Goal: Task Accomplishment & Management: Complete application form

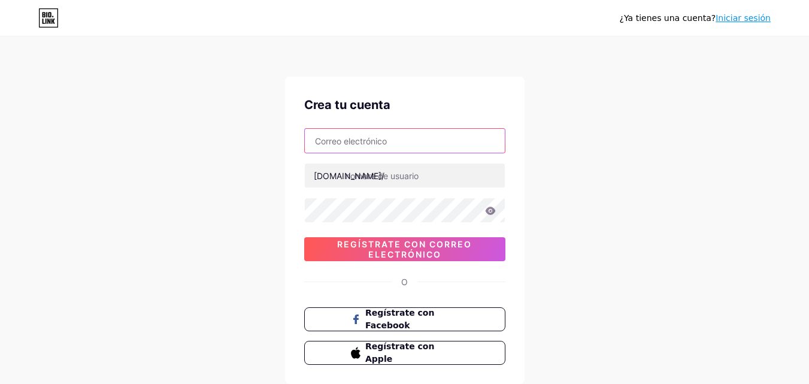
click at [423, 141] on input "text" at bounding box center [405, 141] width 200 height 24
type input "[EMAIL_ADDRESS][DOMAIN_NAME]"
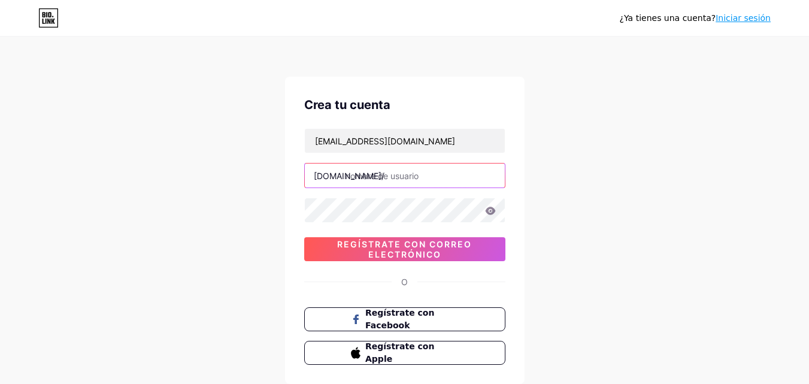
click at [419, 180] on input "text" at bounding box center [405, 176] width 200 height 24
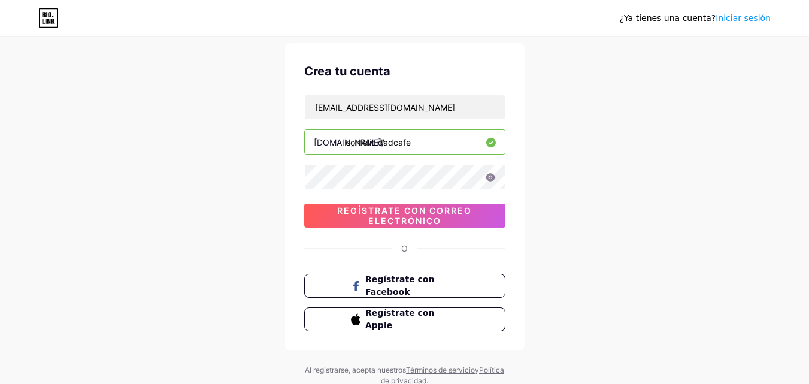
scroll to position [34, 0]
type input "confelicidadcafe"
click at [488, 178] on icon at bounding box center [490, 177] width 10 height 8
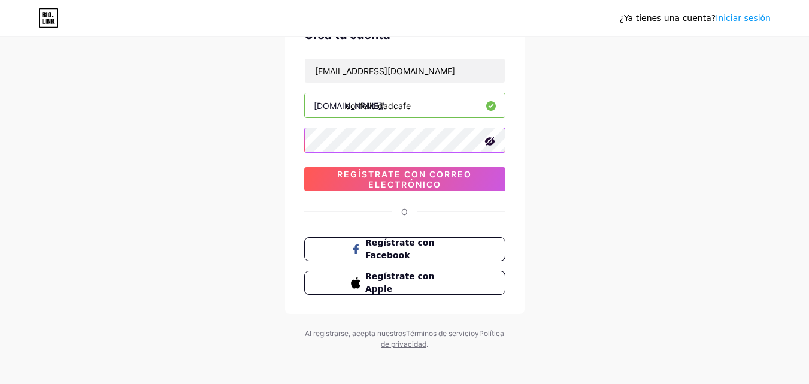
scroll to position [74, 0]
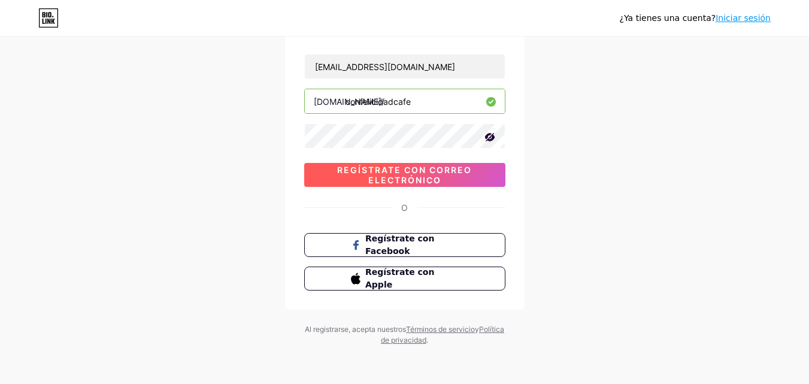
click at [404, 173] on font "Regístrate con correo electrónico" at bounding box center [404, 175] width 135 height 20
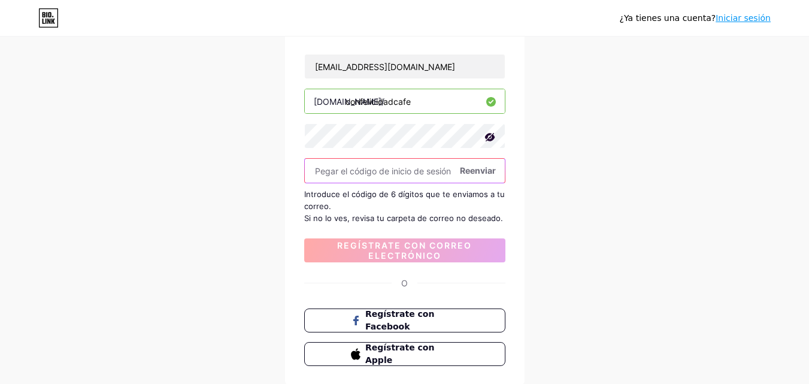
paste input "517545"
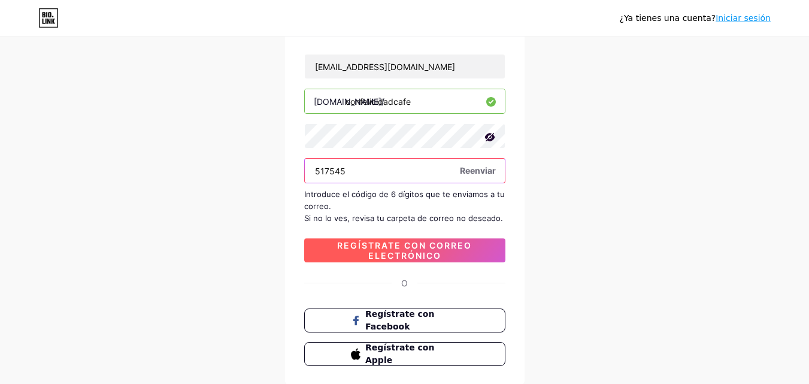
type input "517545"
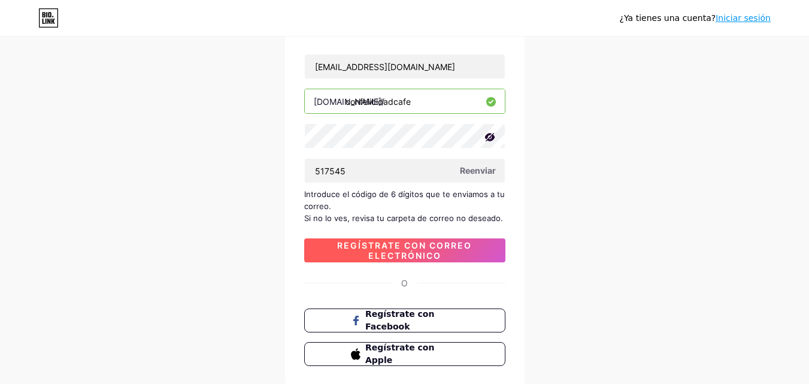
click at [426, 254] on font "Regístrate con correo electrónico" at bounding box center [404, 250] width 135 height 20
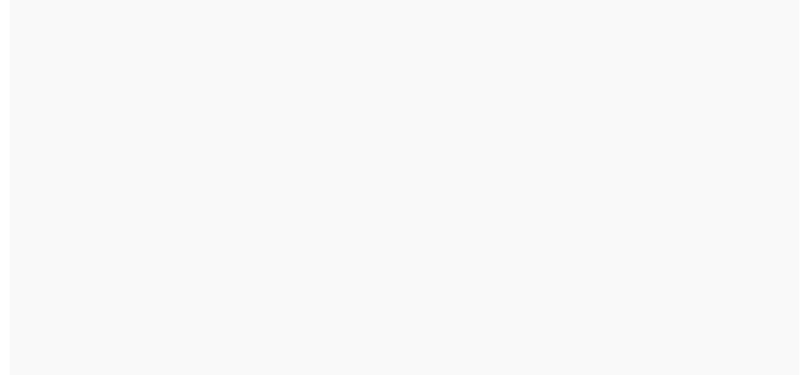
scroll to position [0, 0]
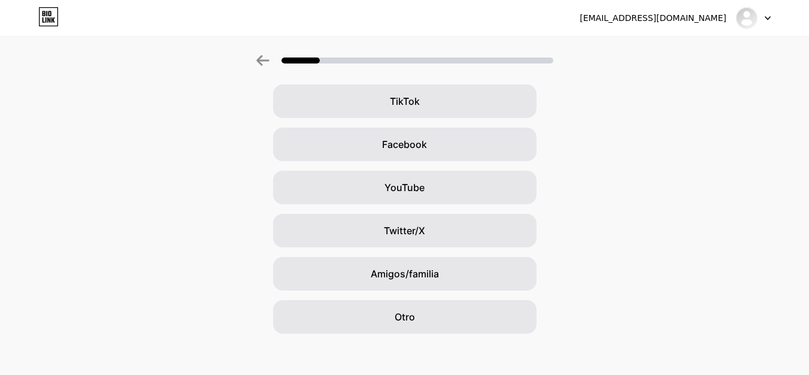
scroll to position [136, 0]
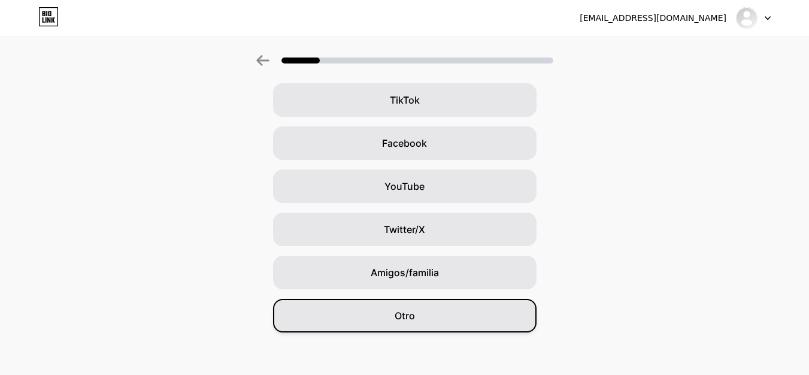
click at [409, 315] on font "Otro" at bounding box center [405, 316] width 20 height 12
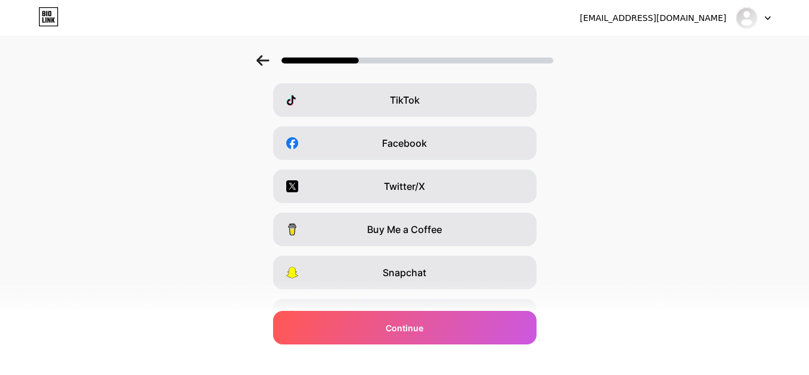
scroll to position [0, 0]
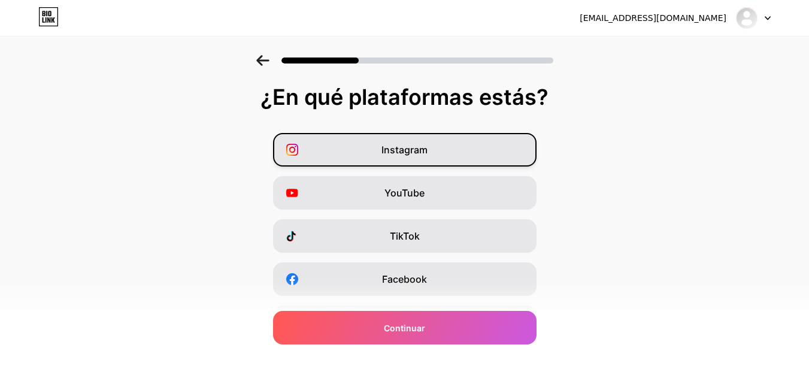
click at [419, 148] on font "Instagram" at bounding box center [405, 150] width 46 height 12
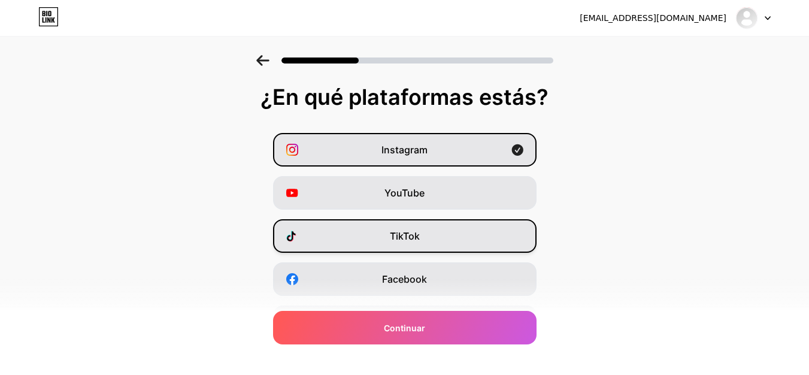
click at [420, 237] on font "TikTok" at bounding box center [405, 236] width 30 height 12
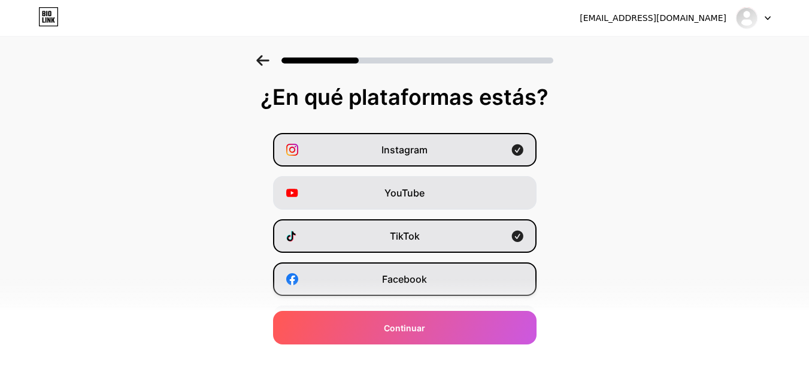
click at [418, 273] on span "Facebook" at bounding box center [404, 279] width 45 height 14
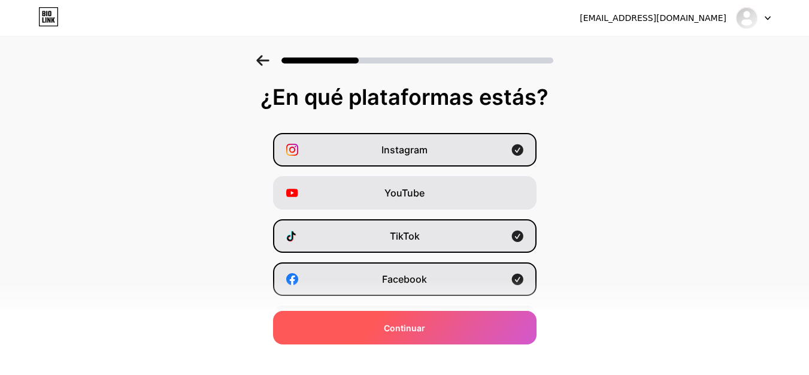
click at [430, 331] on div "Continuar" at bounding box center [405, 328] width 264 height 34
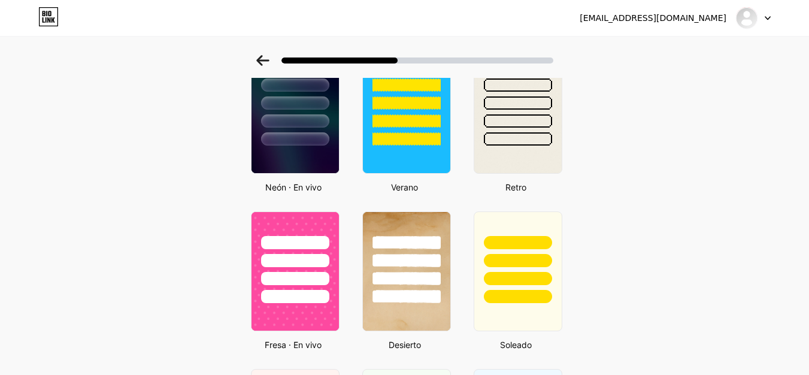
scroll to position [557, 0]
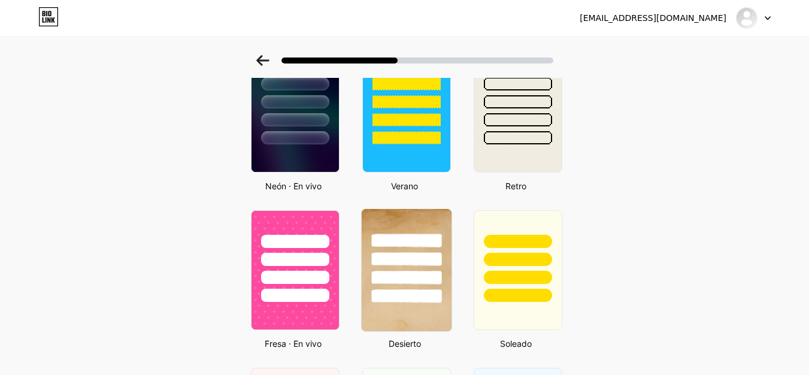
click at [428, 285] on div at bounding box center [406, 278] width 70 height 14
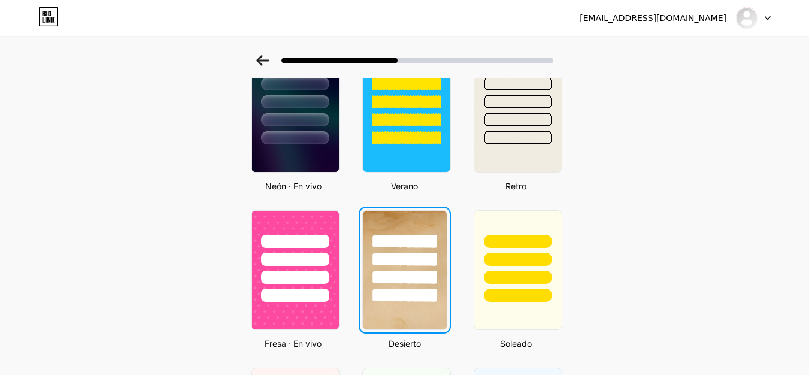
scroll to position [0, 0]
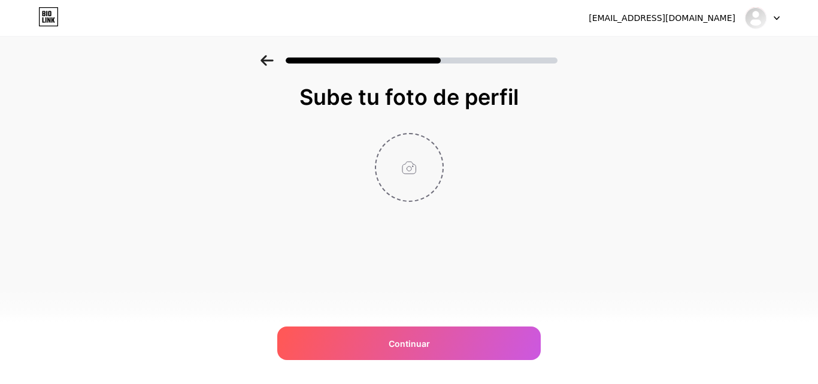
click at [404, 174] on input "file" at bounding box center [409, 167] width 67 height 67
type input "C:\fakepath\LOGO CAFE.jpg"
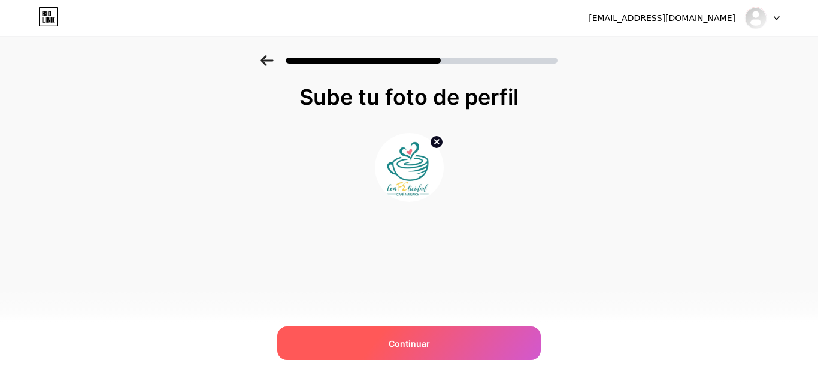
click at [421, 337] on span "Continuar" at bounding box center [409, 343] width 41 height 13
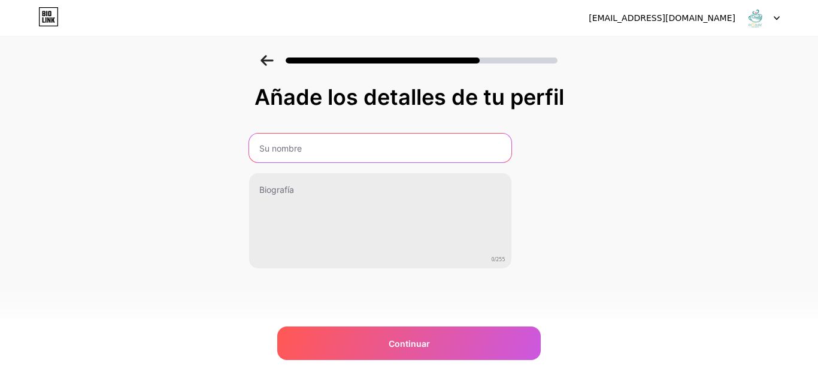
click at [319, 146] on input "text" at bounding box center [380, 148] width 262 height 29
type input "c"
type input "ConFElicidad Café & Brunchs"
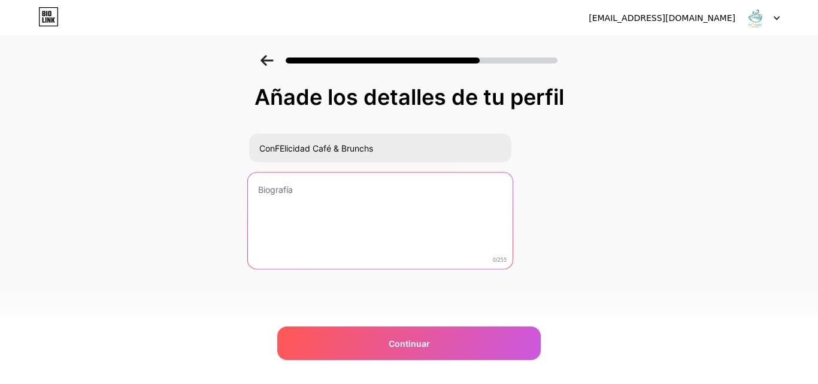
click at [288, 200] on textarea at bounding box center [379, 222] width 265 height 98
type textarea "o"
type textarea "S"
click at [340, 193] on textarea "En Confelicidad Café, [DEMOGRAPHIC_DATA] que los" at bounding box center [379, 222] width 265 height 98
click at [475, 186] on textarea "En Confelicidad Café y brunch, [DEMOGRAPHIC_DATA] que los" at bounding box center [379, 222] width 265 height 98
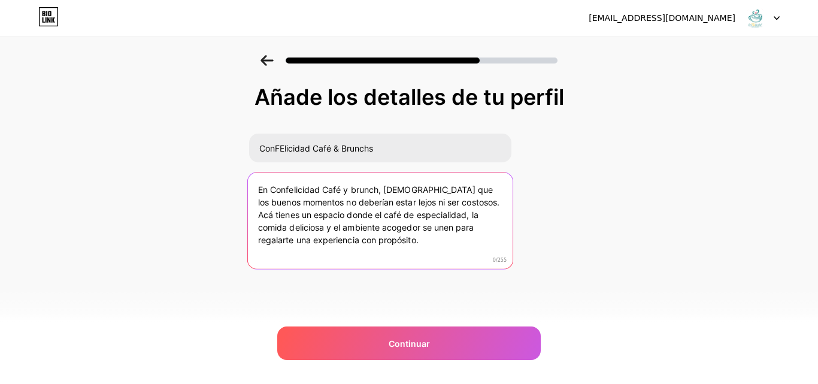
drag, startPoint x: 254, startPoint y: 191, endPoint x: 373, endPoint y: 245, distance: 130.6
click at [373, 245] on textarea "En Confelicidad Café y brunch, [DEMOGRAPHIC_DATA] que los buenos momentos no de…" at bounding box center [379, 222] width 265 height 98
type textarea "En Confelicidad Café y brunch, [DEMOGRAPHIC_DATA] que los buenos momentos no de…"
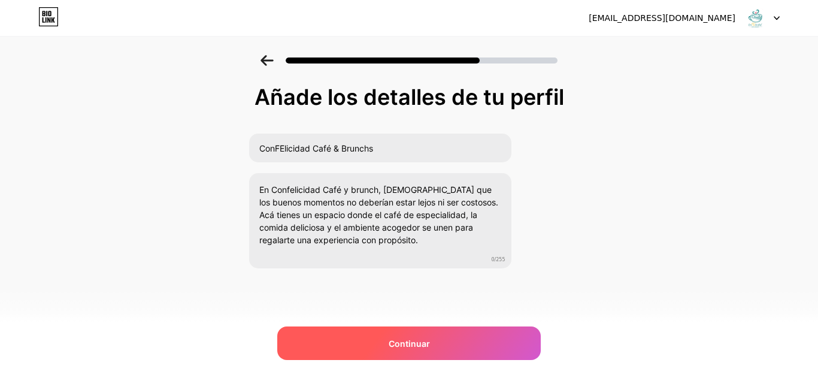
click at [398, 346] on font "Continuar" at bounding box center [409, 344] width 41 height 10
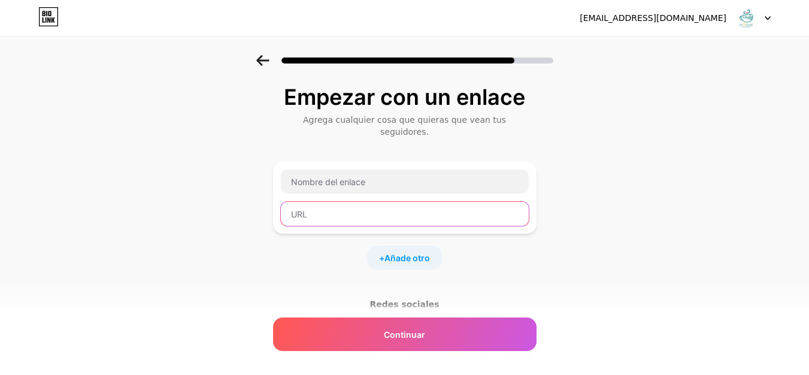
click at [379, 206] on input "text" at bounding box center [405, 214] width 248 height 24
paste input "[URL][DOMAIN_NAME]"
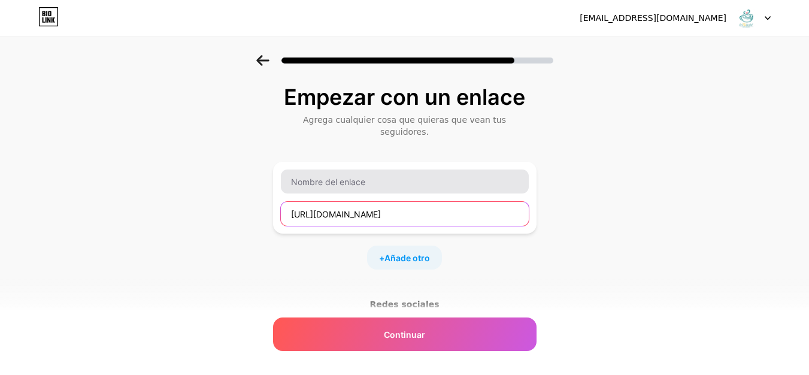
type input "[URL][DOMAIN_NAME]"
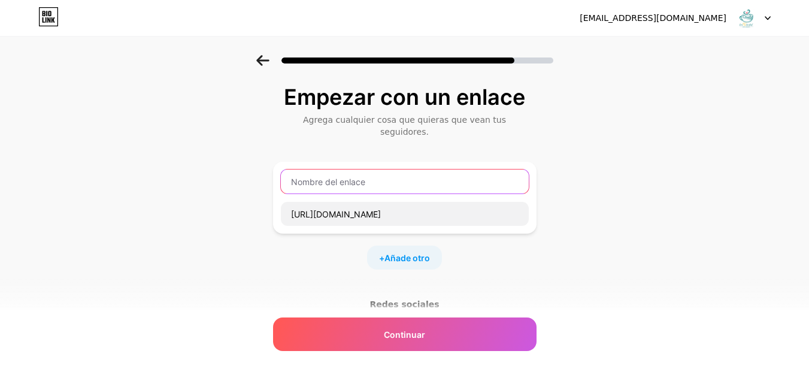
click at [345, 170] on input "text" at bounding box center [405, 182] width 248 height 24
type input "Instagram"
click at [397, 253] on font "Añade otro" at bounding box center [408, 258] width 46 height 10
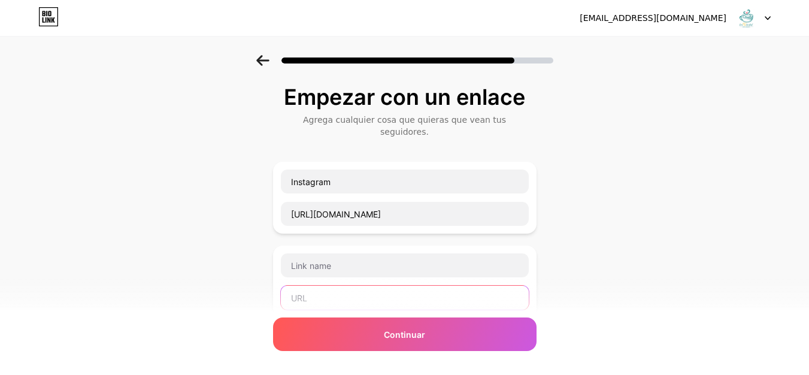
click at [339, 288] on input "text" at bounding box center [405, 298] width 248 height 24
paste input "[URL][DOMAIN_NAME]"
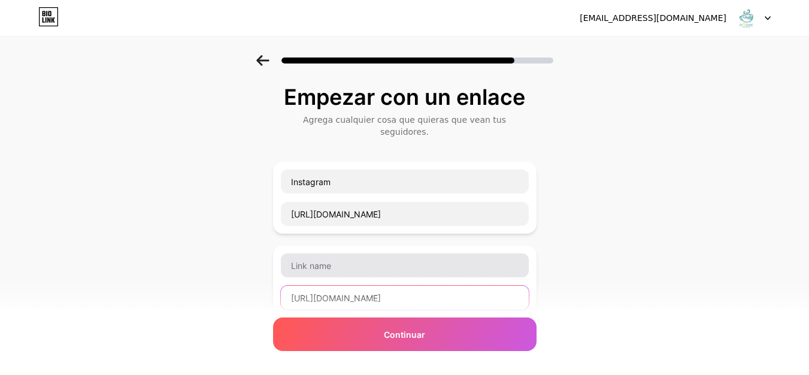
type input "[URL][DOMAIN_NAME]"
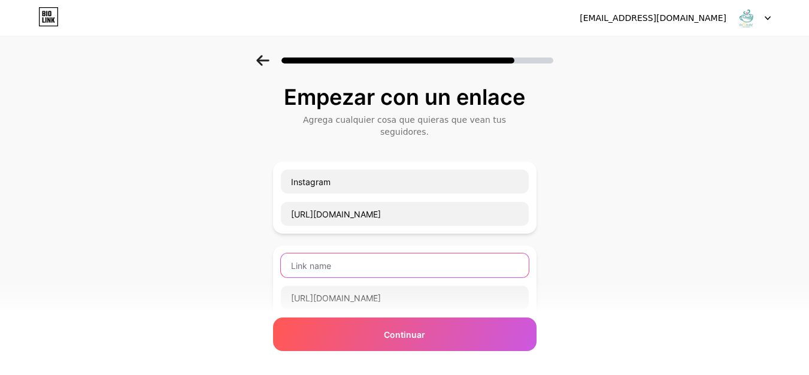
click at [336, 259] on input "text" at bounding box center [405, 265] width 248 height 24
type input "Facebook"
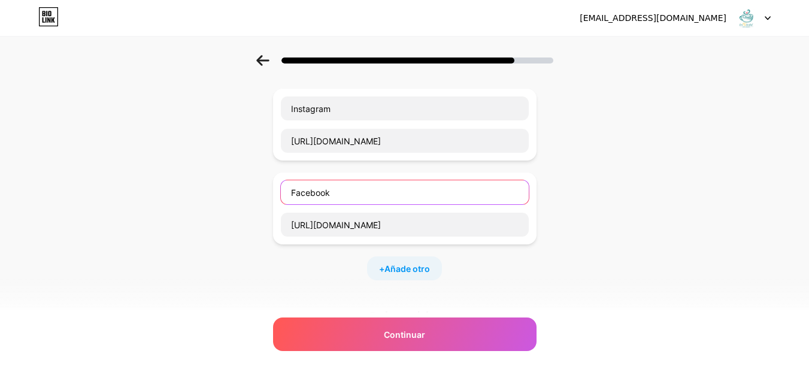
scroll to position [74, 0]
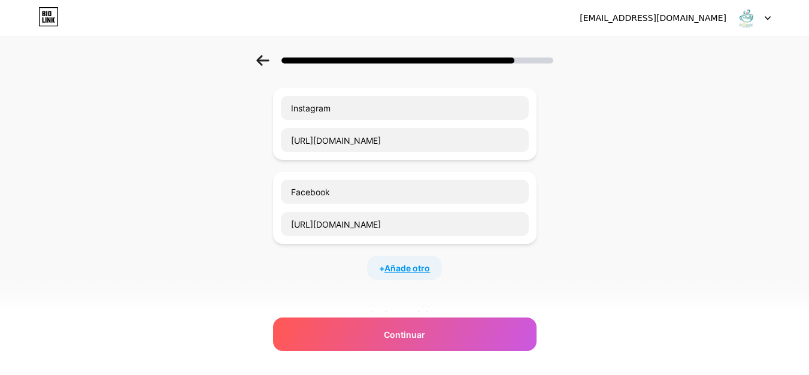
click at [403, 263] on font "Añade otro" at bounding box center [408, 268] width 46 height 10
click at [368, 264] on input "text" at bounding box center [405, 276] width 248 height 24
type input "TikTok"
click at [329, 301] on input "text" at bounding box center [405, 308] width 248 height 24
paste input "[URL][DOMAIN_NAME]"
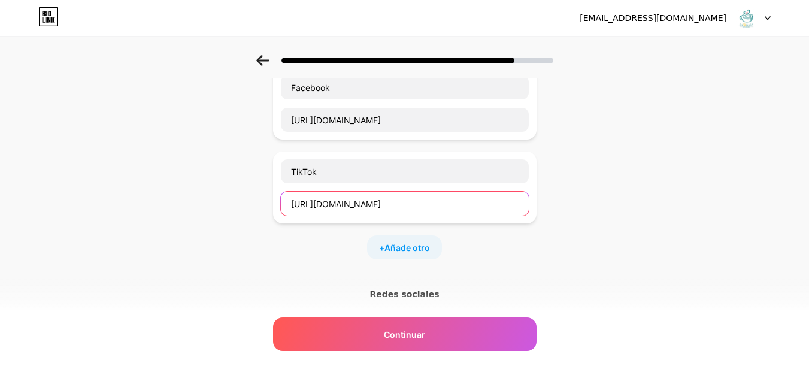
scroll to position [72, 0]
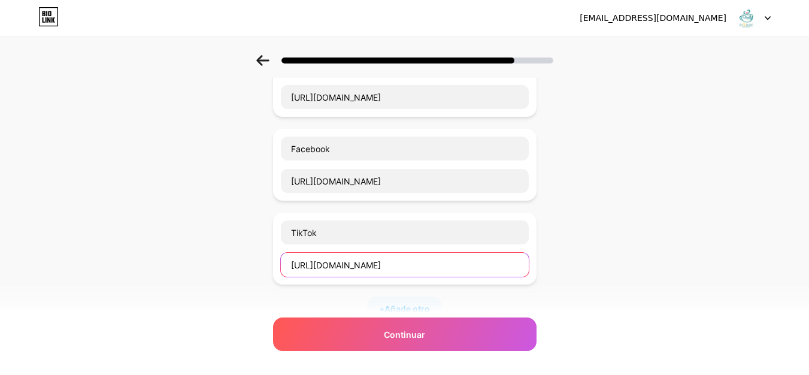
type input "[URL][DOMAIN_NAME]"
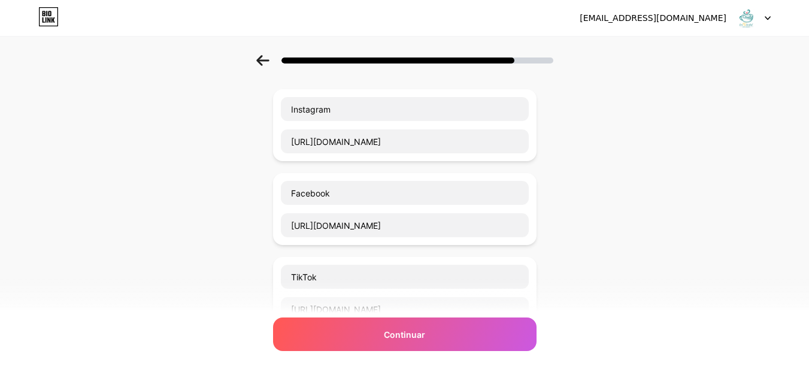
click at [615, 244] on div "Empezar con un enlace Agrega cualquier cosa que quieras que vean tus seguidores…" at bounding box center [404, 283] width 809 height 601
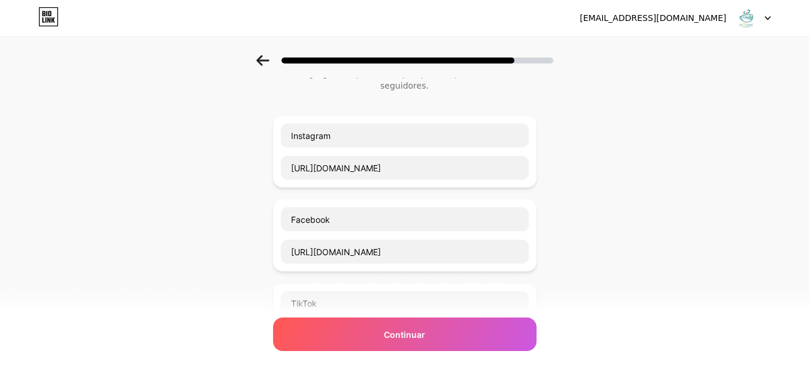
scroll to position [0, 0]
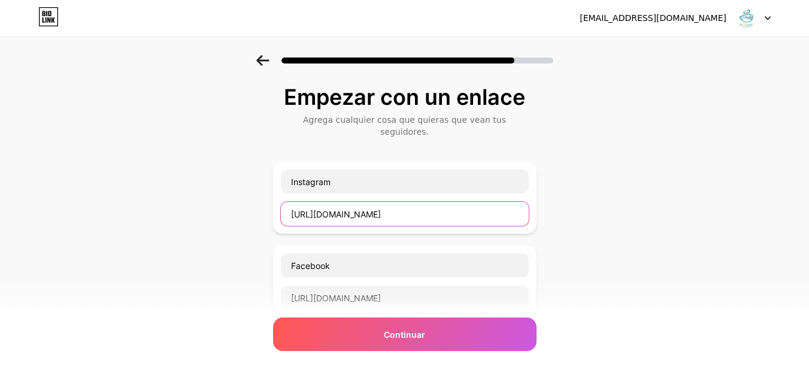
drag, startPoint x: 484, startPoint y: 207, endPoint x: 161, endPoint y: 189, distance: 322.9
click at [161, 189] on div "Empezar con un enlace Agrega cualquier cosa que quieras que vean tus seguidores…" at bounding box center [404, 355] width 809 height 601
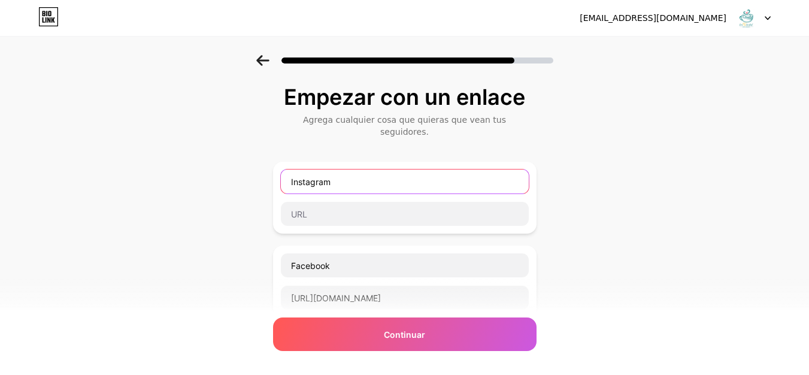
drag, startPoint x: 347, startPoint y: 172, endPoint x: 173, endPoint y: 166, distance: 174.5
click at [173, 166] on div "Empezar con un enlace Agrega cualquier cosa que quieras que vean tus seguidores…" at bounding box center [404, 355] width 809 height 601
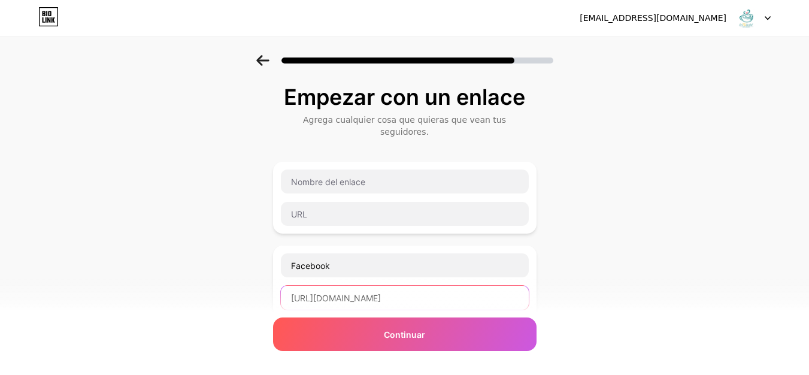
drag, startPoint x: 522, startPoint y: 289, endPoint x: 95, endPoint y: 266, distance: 427.8
click at [95, 266] on div "Empezar con un enlace Agrega cualquier cosa que quieras que vean tus seguidores…" at bounding box center [404, 355] width 809 height 601
type input "9"
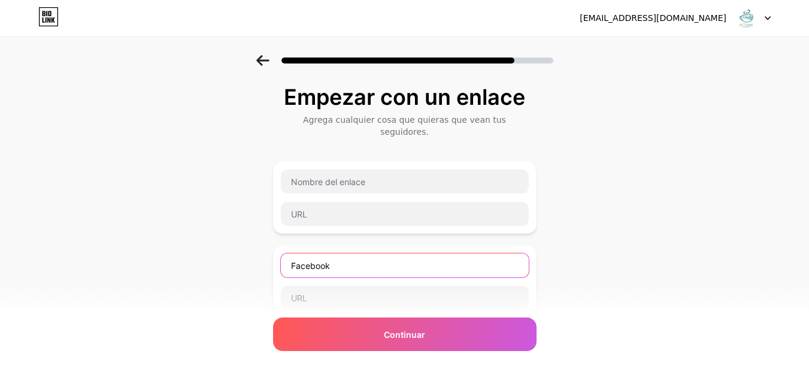
drag, startPoint x: 372, startPoint y: 253, endPoint x: 192, endPoint y: 253, distance: 180.3
click at [192, 253] on div "Empezar con un enlace Agrega cualquier cosa que quieras que vean tus seguidores…" at bounding box center [404, 355] width 809 height 601
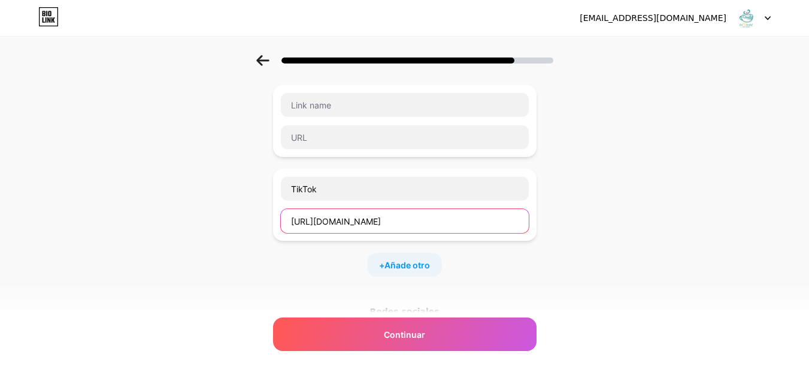
scroll to position [0, 55]
drag, startPoint x: 292, startPoint y: 209, endPoint x: 702, endPoint y: 212, distance: 409.8
click at [702, 212] on div "Empezar con un enlace Agrega cualquier cosa que quieras que vean tus seguidores…" at bounding box center [404, 195] width 809 height 601
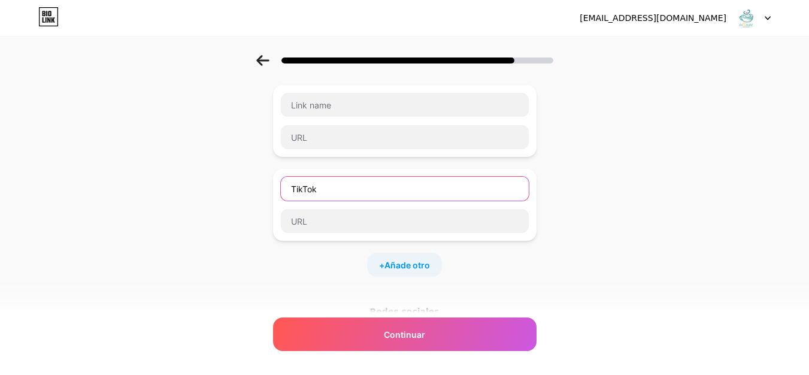
drag, startPoint x: 374, startPoint y: 170, endPoint x: 134, endPoint y: 183, distance: 241.3
click at [134, 183] on div "Empezar con un enlace Agrega cualquier cosa que quieras que vean tus seguidores…" at bounding box center [404, 195] width 809 height 601
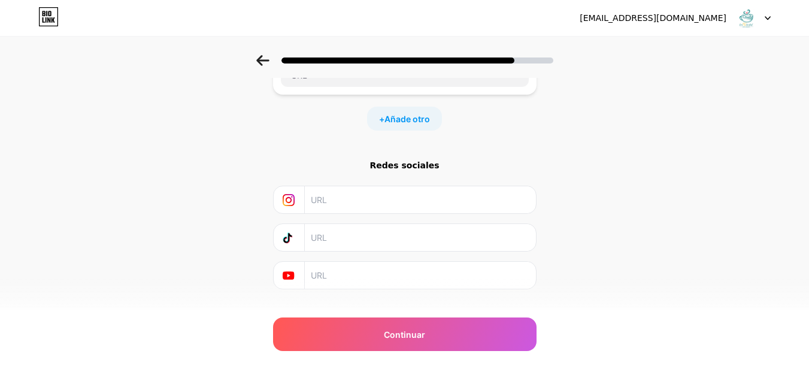
scroll to position [317, 0]
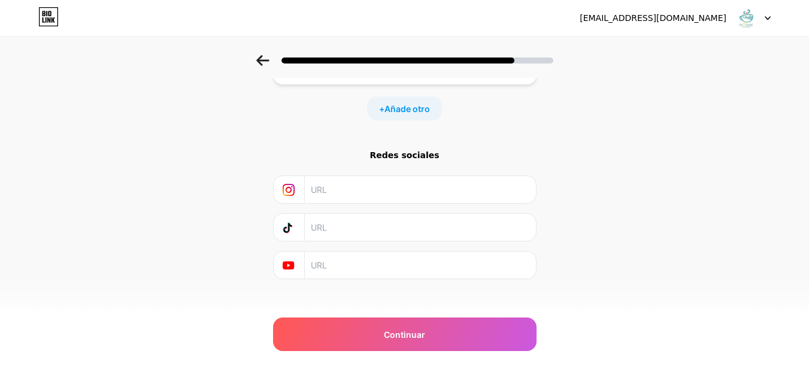
click at [377, 176] on input "text" at bounding box center [419, 189] width 217 height 27
paste input "[URL][DOMAIN_NAME]"
type input "[URL][DOMAIN_NAME]"
click at [337, 215] on input "text" at bounding box center [419, 227] width 217 height 27
paste input "[URL][DOMAIN_NAME]"
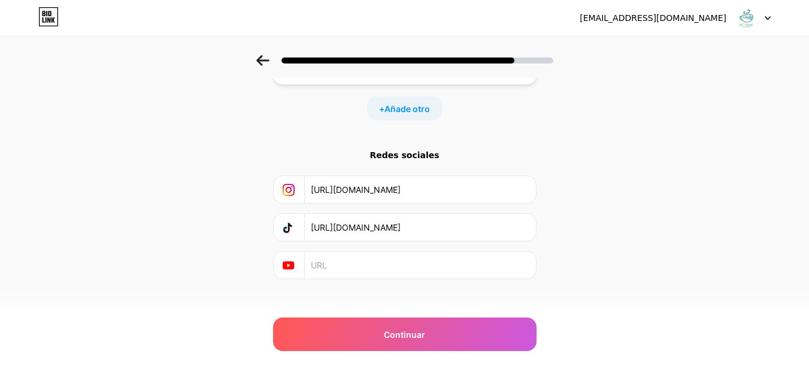
scroll to position [0, 65]
type input "[URL][DOMAIN_NAME]"
click at [291, 264] on icon at bounding box center [289, 266] width 3 height 4
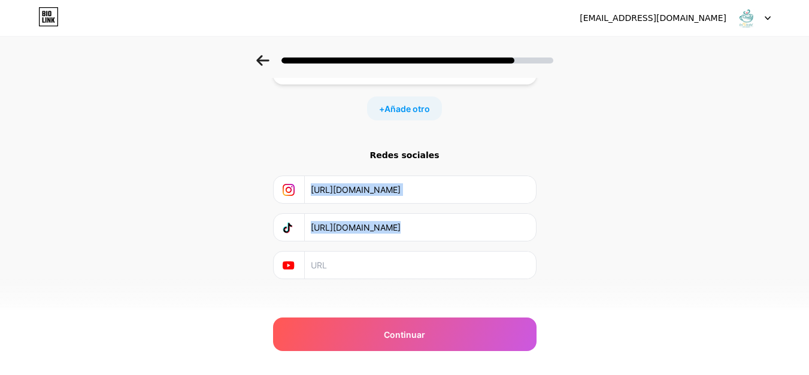
click at [291, 264] on icon at bounding box center [289, 266] width 3 height 4
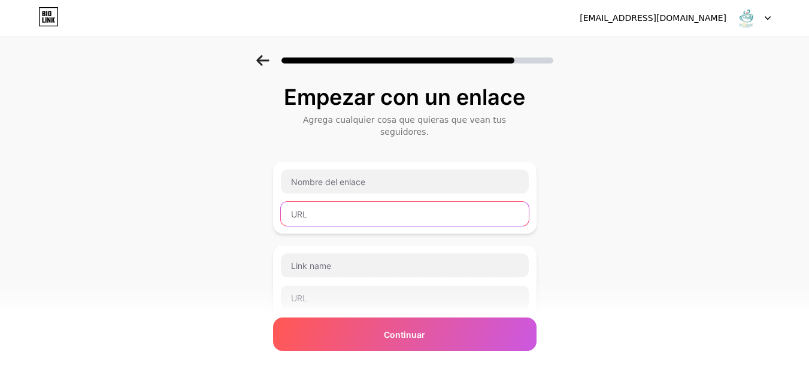
click at [359, 203] on input "text" at bounding box center [405, 214] width 248 height 24
paste input "[URL][DOMAIN_NAME]"
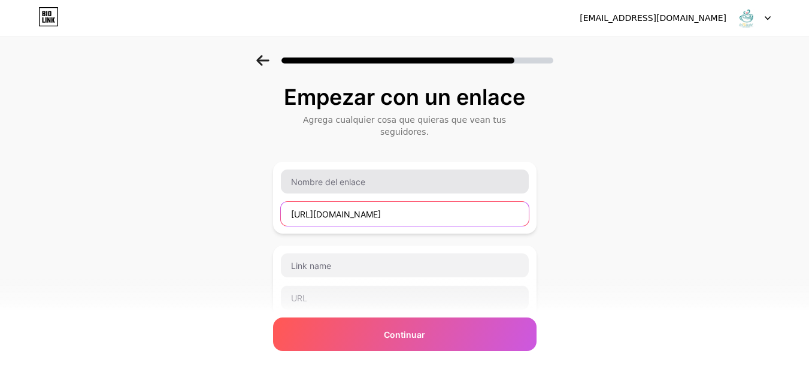
type input "[URL][DOMAIN_NAME]"
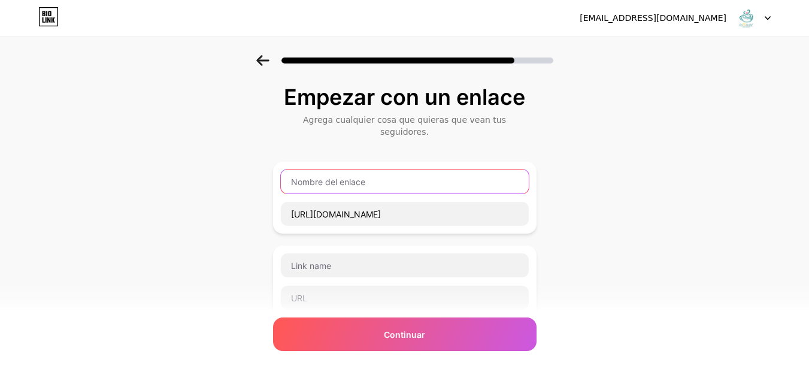
scroll to position [0, 0]
click at [351, 171] on input "text" at bounding box center [405, 182] width 248 height 24
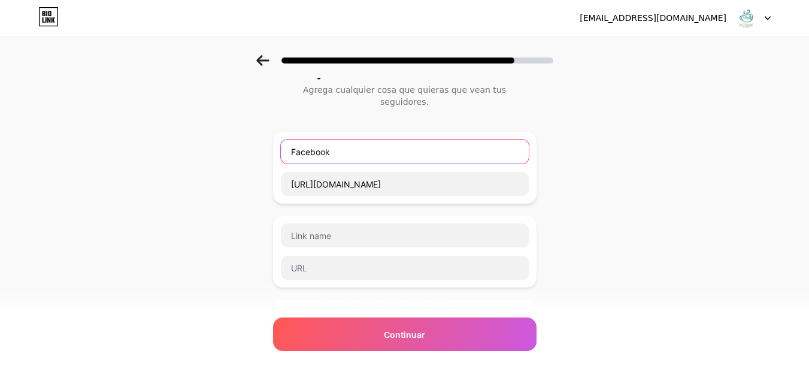
scroll to position [35, 0]
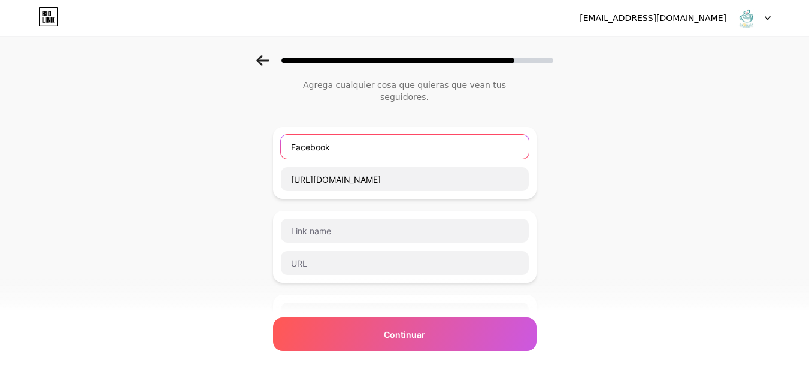
type input "Facebook"
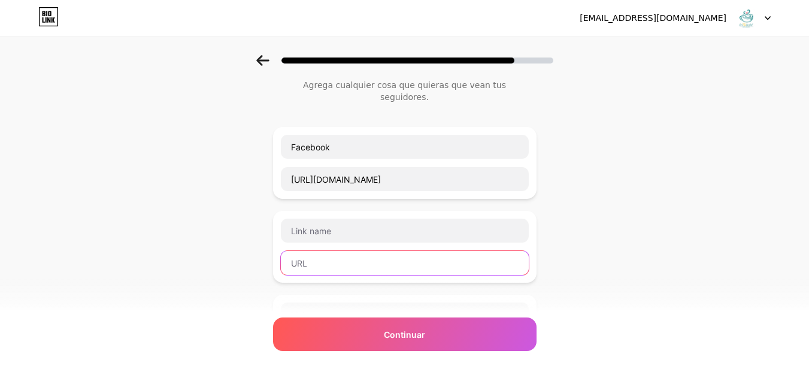
click at [342, 255] on input "text" at bounding box center [405, 263] width 248 height 24
paste input "[URL][DOMAIN_NAME]"
paste input "reel/DPuXXPHDxhF/?utm_source=ig_web_copy_link&igsh=MWUwcWNsN3g4bXM0MQ=="
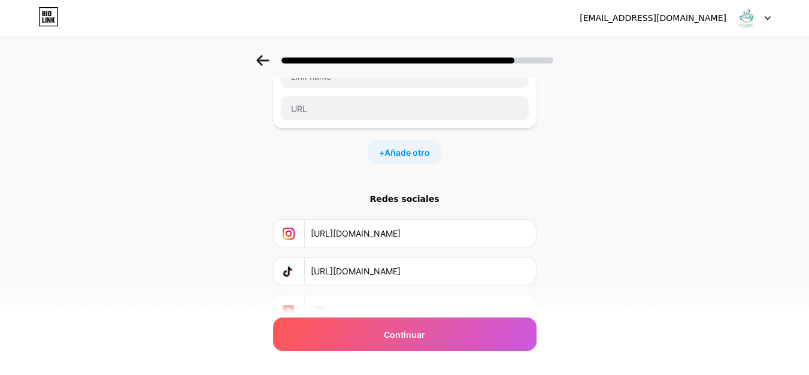
scroll to position [317, 0]
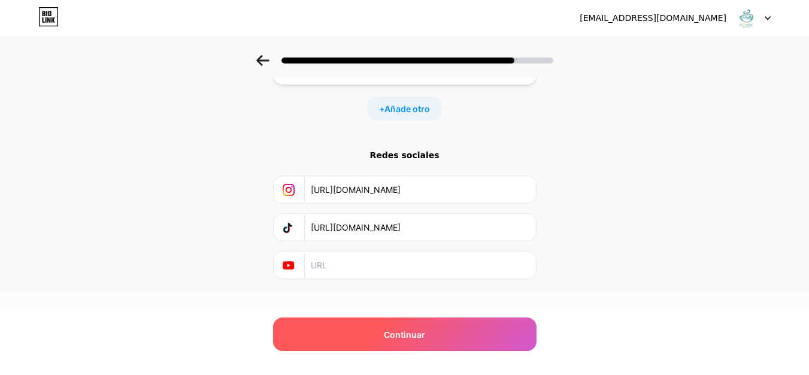
type input "[URL][DOMAIN_NAME]"
click at [417, 322] on div "Continuar" at bounding box center [405, 335] width 264 height 34
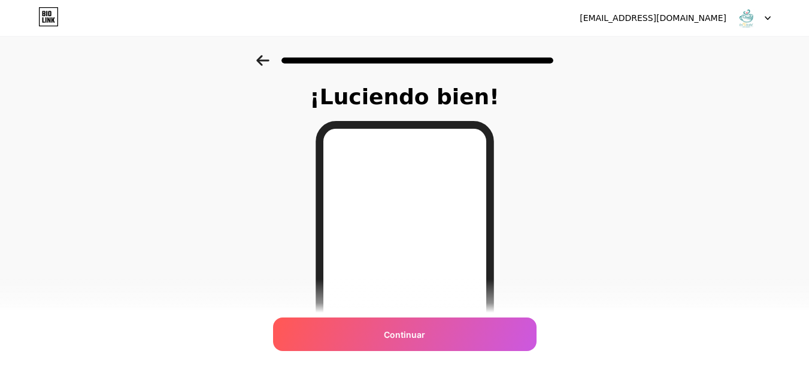
click at [269, 61] on icon at bounding box center [262, 60] width 13 height 11
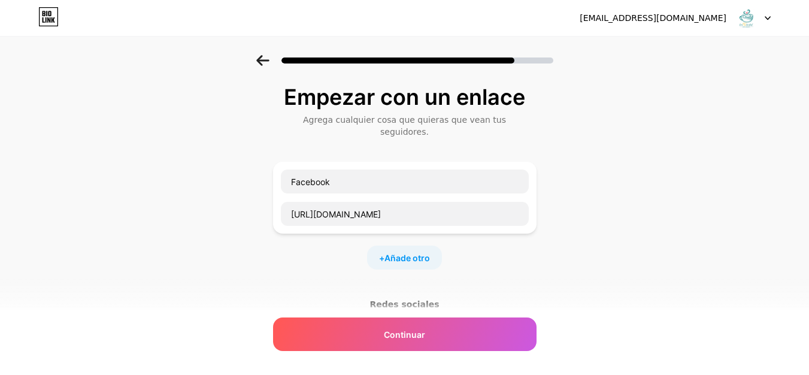
click at [270, 59] on icon at bounding box center [262, 60] width 13 height 11
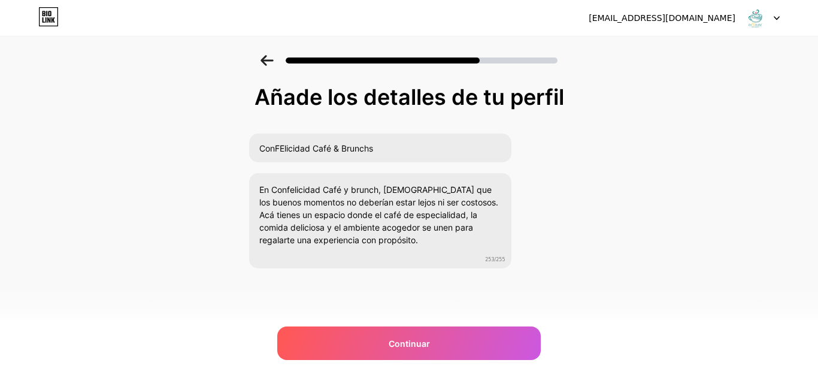
click at [270, 59] on icon at bounding box center [267, 60] width 13 height 11
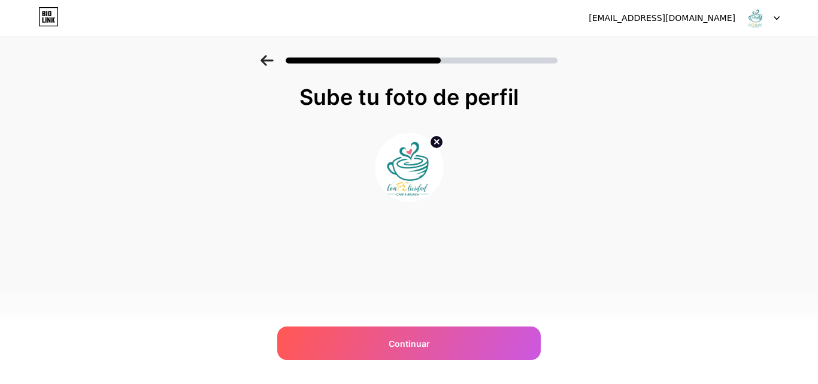
click at [270, 59] on icon at bounding box center [267, 60] width 13 height 11
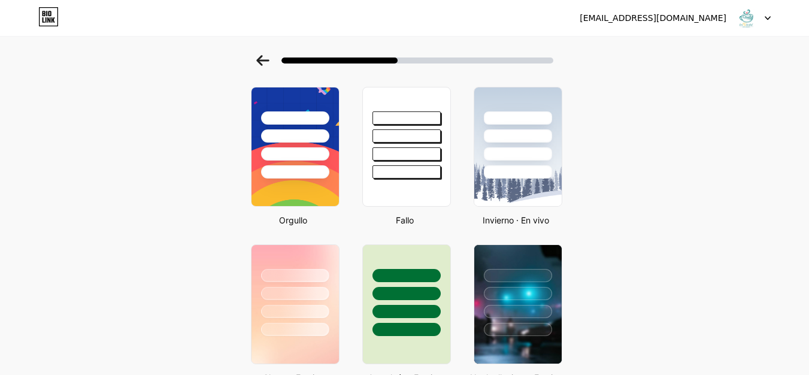
scroll to position [264, 0]
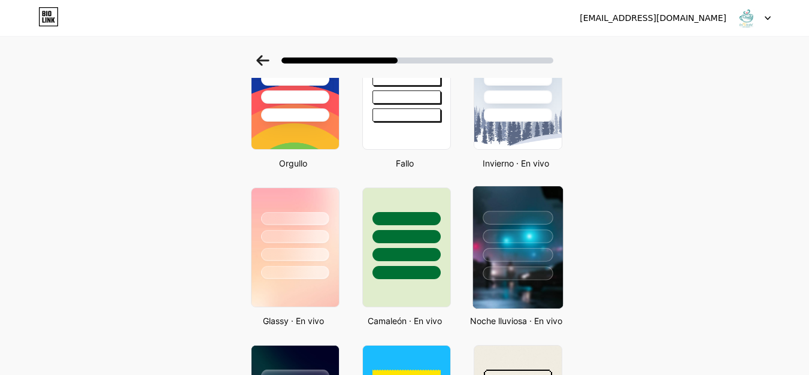
click at [555, 288] on img at bounding box center [518, 247] width 90 height 122
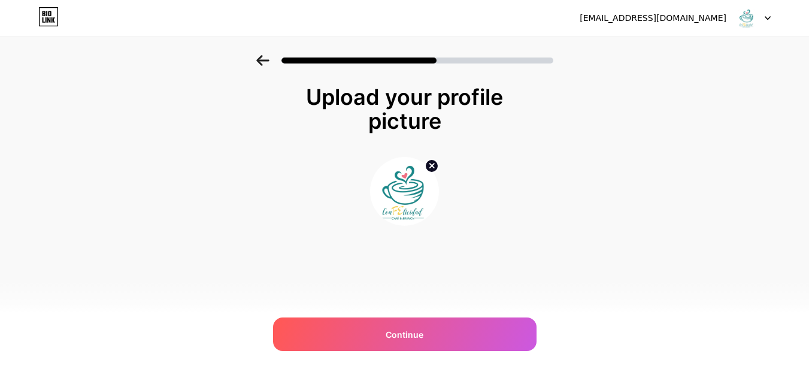
scroll to position [0, 0]
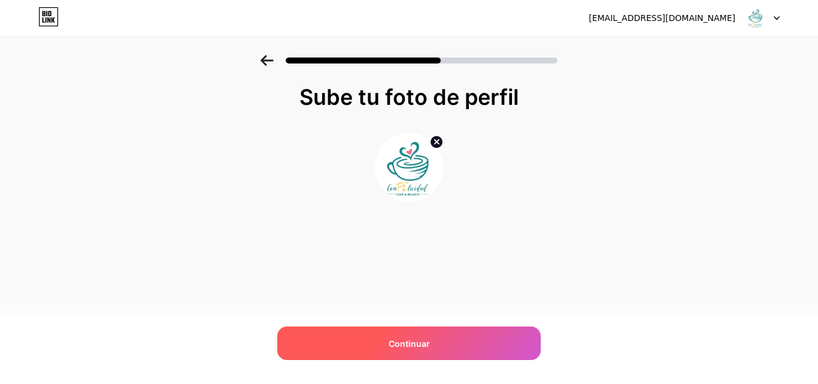
click at [412, 345] on font "Continuar" at bounding box center [409, 344] width 41 height 10
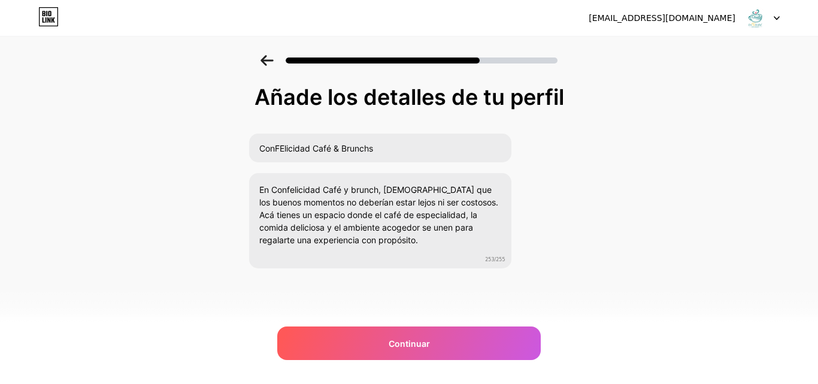
click at [412, 345] on font "Continuar" at bounding box center [409, 344] width 41 height 10
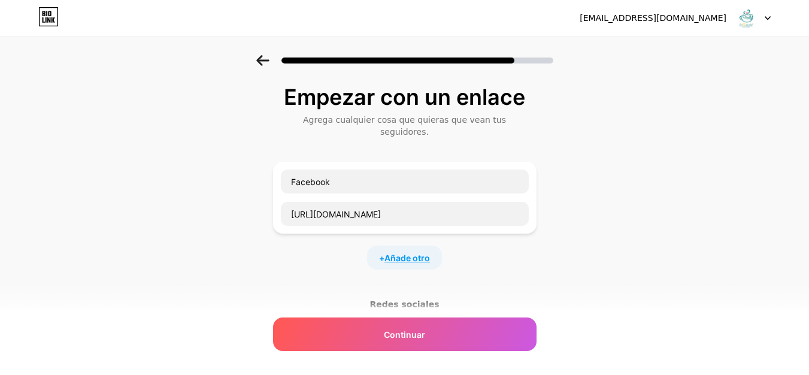
click at [418, 253] on font "Añade otro" at bounding box center [408, 258] width 46 height 10
click at [353, 288] on input "text" at bounding box center [405, 298] width 248 height 24
paste input "[URL][DOMAIN_NAME]"
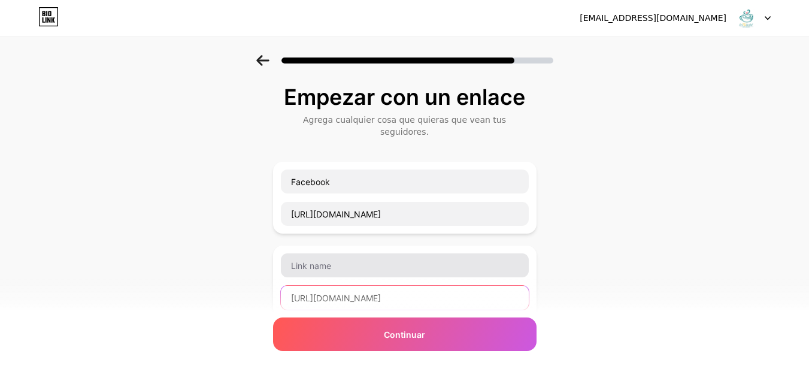
type input "[URL][DOMAIN_NAME]"
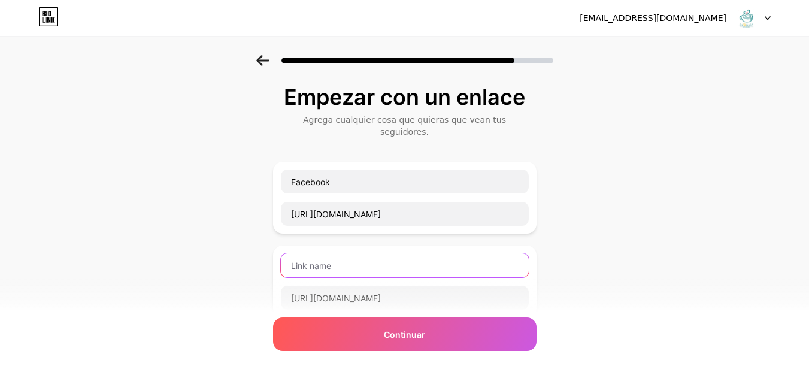
click at [337, 253] on input "text" at bounding box center [405, 265] width 248 height 24
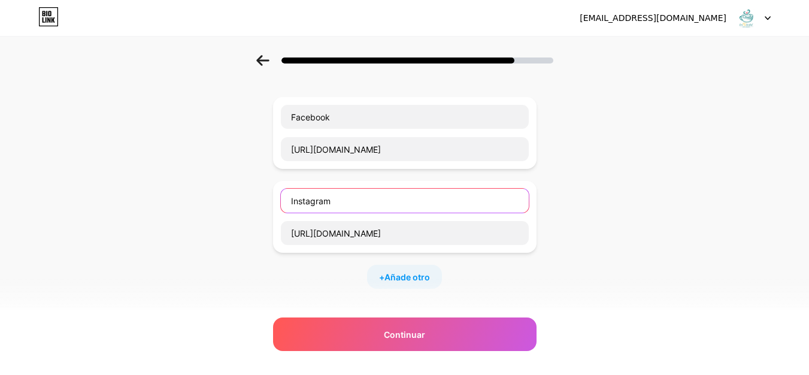
scroll to position [80, 0]
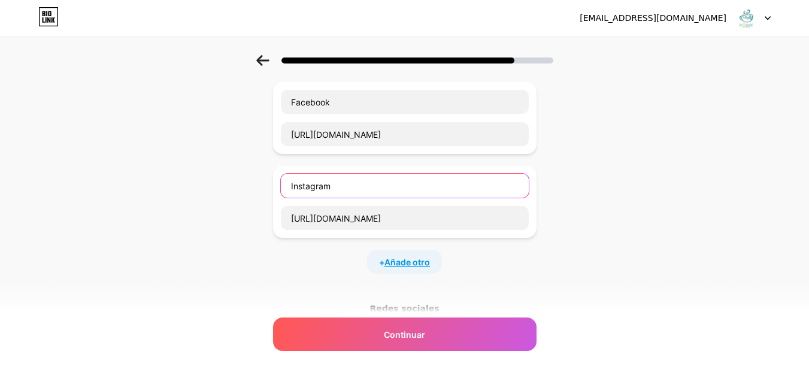
type input "Instagram"
click at [421, 257] on font "Añade otro" at bounding box center [408, 262] width 46 height 10
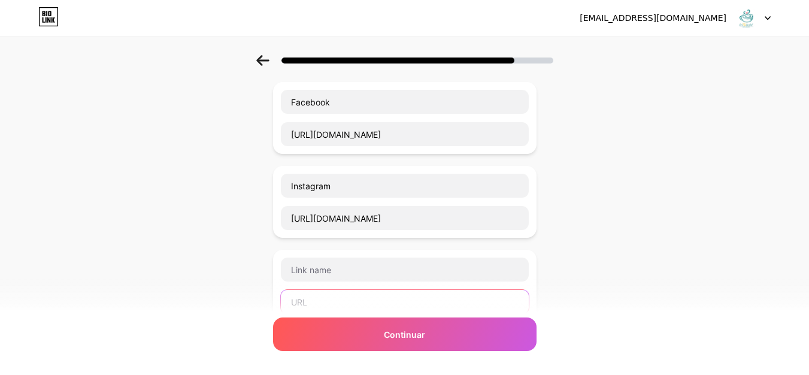
click at [350, 295] on input "text" at bounding box center [405, 302] width 248 height 24
paste input "[URL][DOMAIN_NAME]"
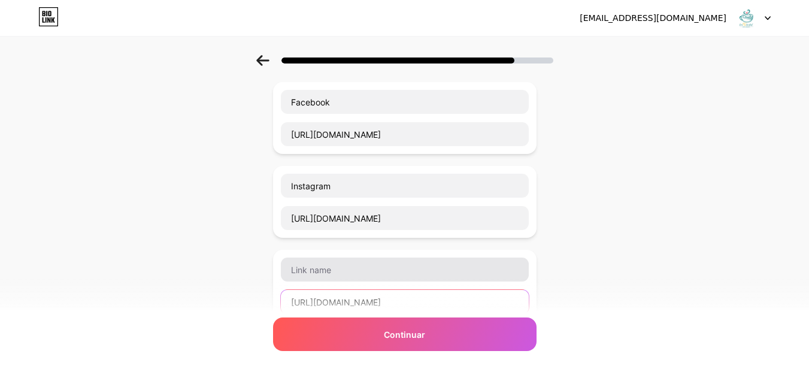
type input "[URL][DOMAIN_NAME]"
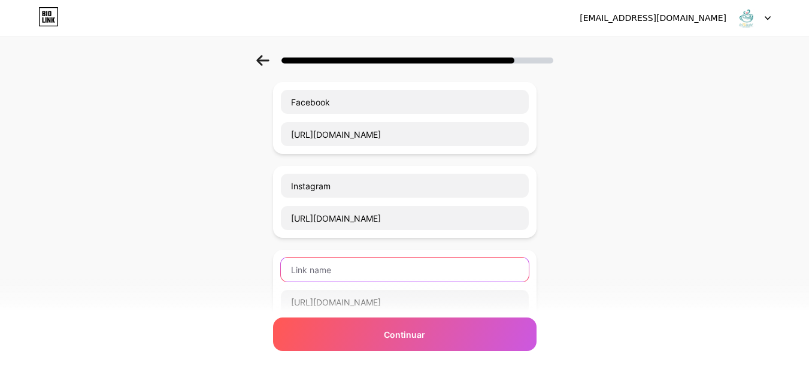
scroll to position [0, 0]
click at [343, 259] on input "text" at bounding box center [405, 270] width 248 height 24
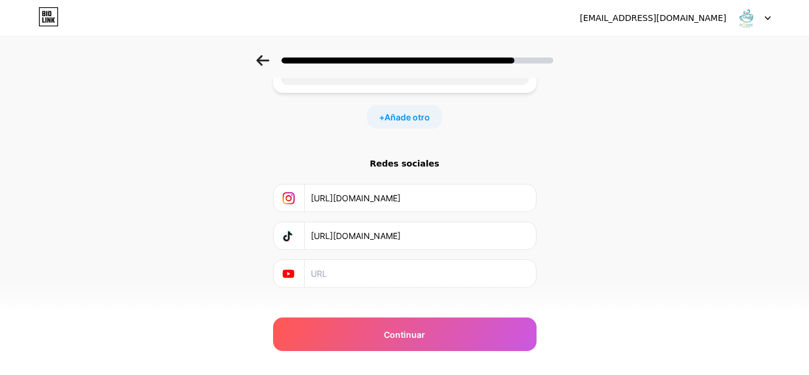
scroll to position [317, 0]
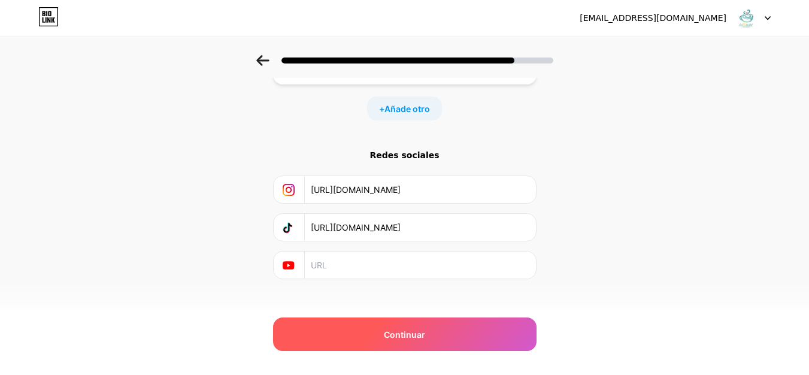
type input "Tiktok"
click at [425, 330] on font "Continuar" at bounding box center [404, 335] width 41 height 10
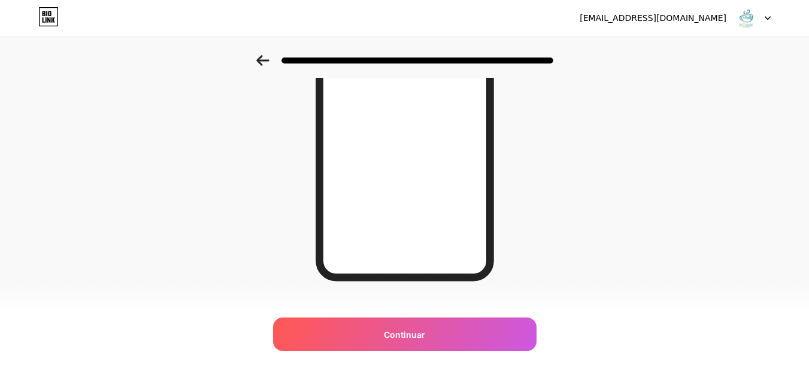
scroll to position [209, 0]
click at [261, 61] on icon at bounding box center [262, 60] width 13 height 11
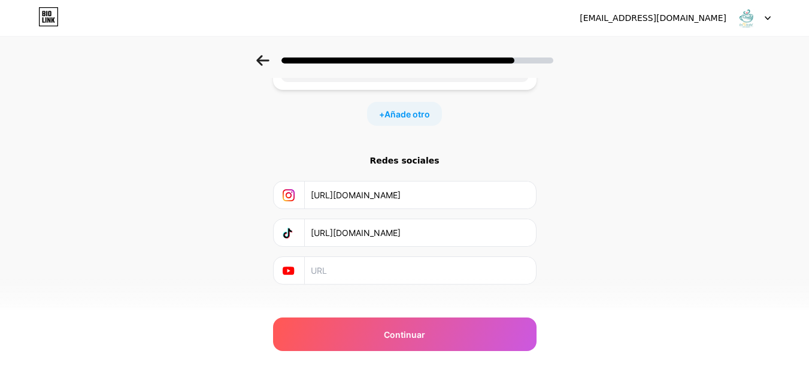
scroll to position [317, 0]
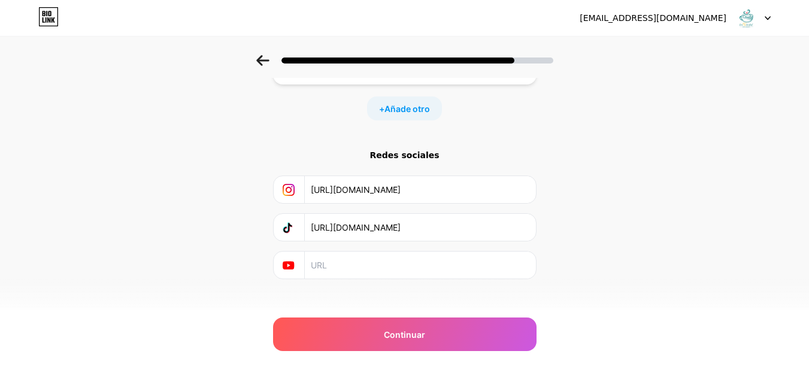
drag, startPoint x: 517, startPoint y: 182, endPoint x: 197, endPoint y: 162, distance: 321.2
click at [197, 162] on div "Empezar con un enlace Agrega cualquier cosa que quieras que vean tus seguidores…" at bounding box center [404, 38] width 809 height 601
drag, startPoint x: 315, startPoint y: 212, endPoint x: 678, endPoint y: 203, distance: 362.6
click at [678, 203] on div "Empezar con un enlace Agrega cualquier cosa que quieras que vean tus seguidores…" at bounding box center [404, 38] width 809 height 601
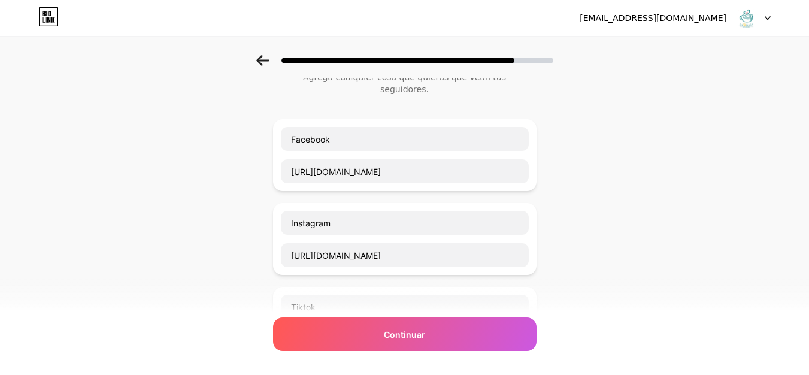
scroll to position [0, 0]
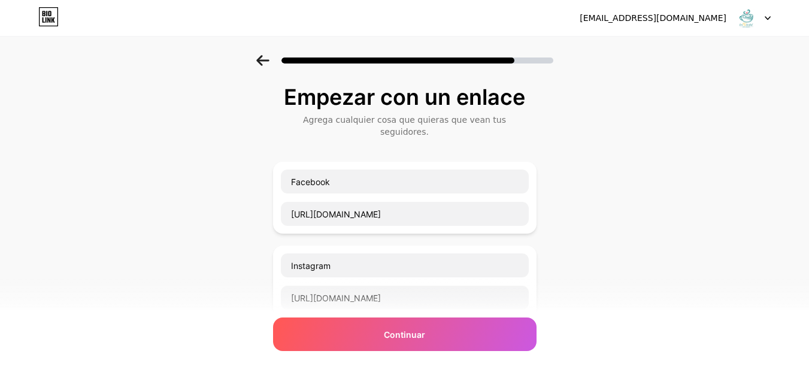
click at [267, 63] on icon at bounding box center [262, 60] width 13 height 11
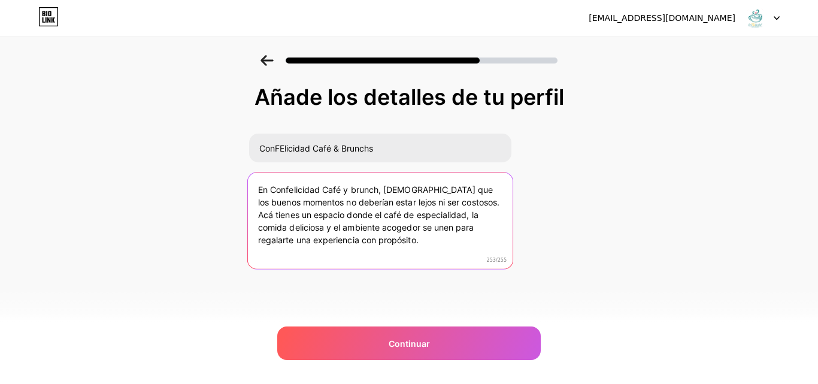
click at [387, 191] on textarea "En Confelicidad Café y brunch, [DEMOGRAPHIC_DATA] que los buenos momentos no de…" at bounding box center [379, 222] width 265 height 98
drag, startPoint x: 387, startPoint y: 191, endPoint x: 217, endPoint y: 180, distance: 169.9
click at [217, 180] on div "Añade los detalles de tu perfil ConFElicidad Café & Brunchs En Confelicidad Caf…" at bounding box center [409, 192] width 818 height 274
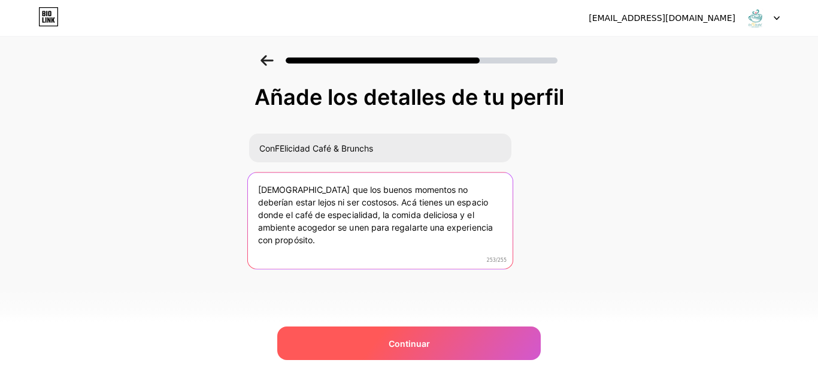
type textarea "[DEMOGRAPHIC_DATA] que los buenos momentos no deberían estar lejos ni ser costo…"
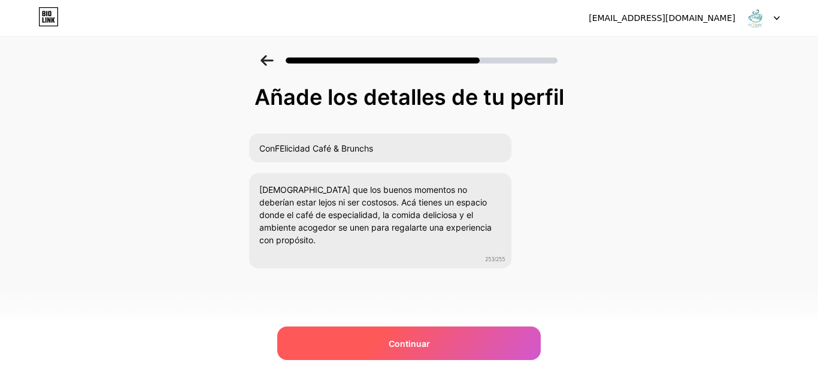
click at [410, 351] on div "Continuar" at bounding box center [409, 344] width 264 height 34
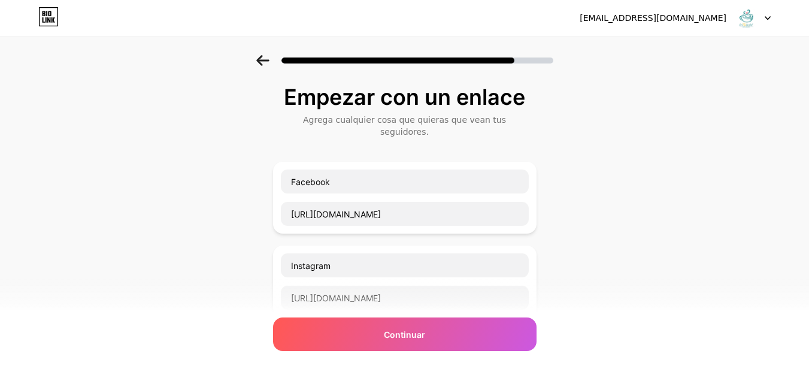
click at [262, 61] on icon at bounding box center [262, 60] width 13 height 11
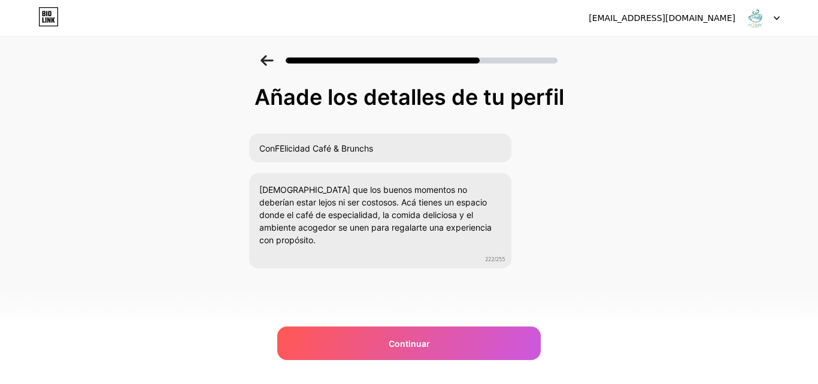
click at [262, 61] on icon at bounding box center [267, 60] width 13 height 11
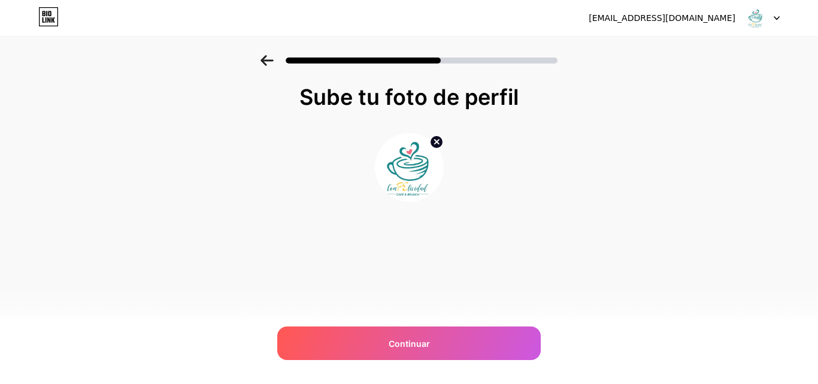
click at [264, 64] on icon at bounding box center [267, 60] width 13 height 11
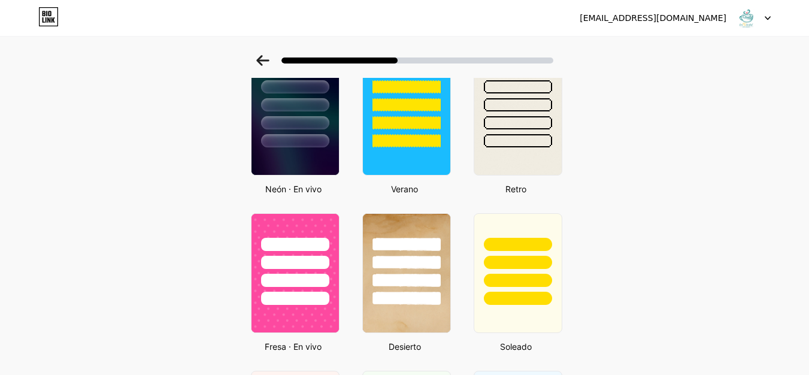
scroll to position [540, 0]
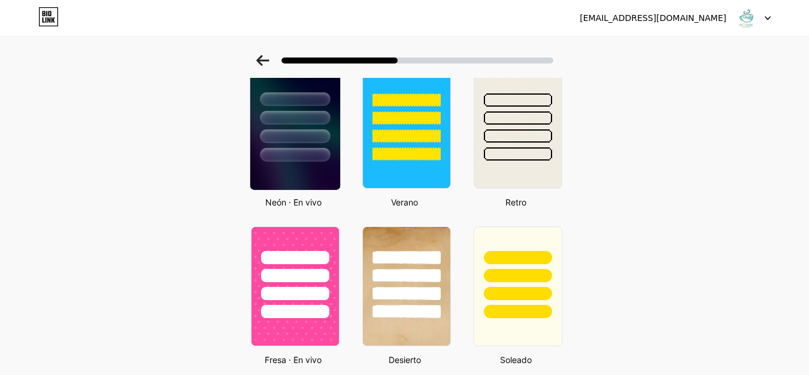
click at [290, 180] on img at bounding box center [295, 129] width 90 height 122
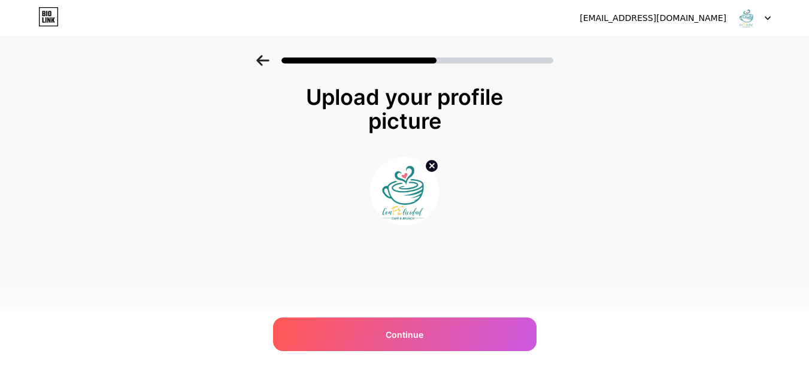
scroll to position [0, 0]
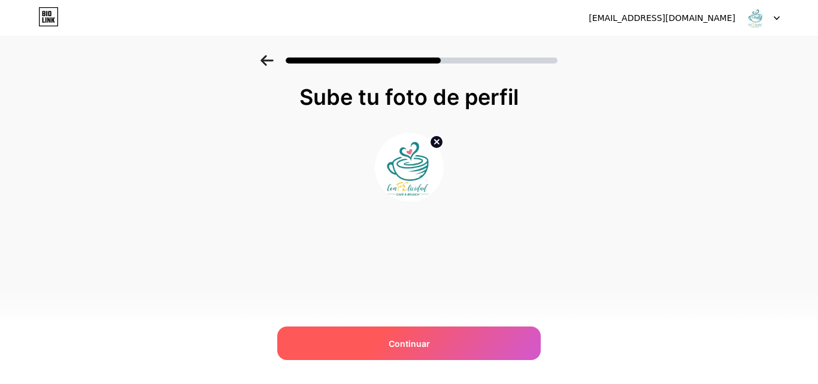
click at [455, 330] on div "Continuar" at bounding box center [409, 344] width 264 height 34
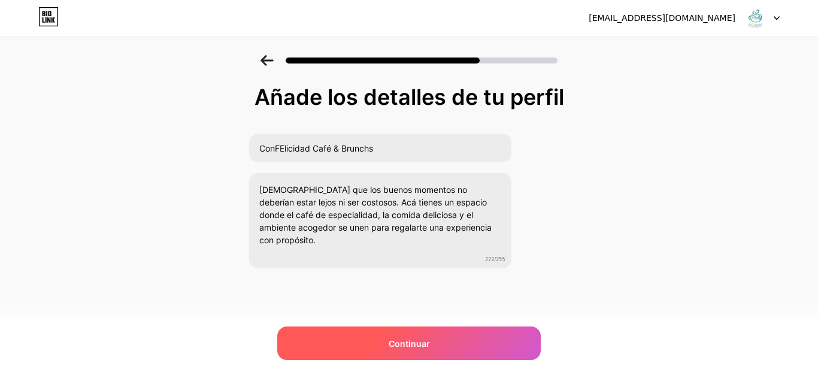
click at [452, 342] on div "Continuar" at bounding box center [409, 344] width 264 height 34
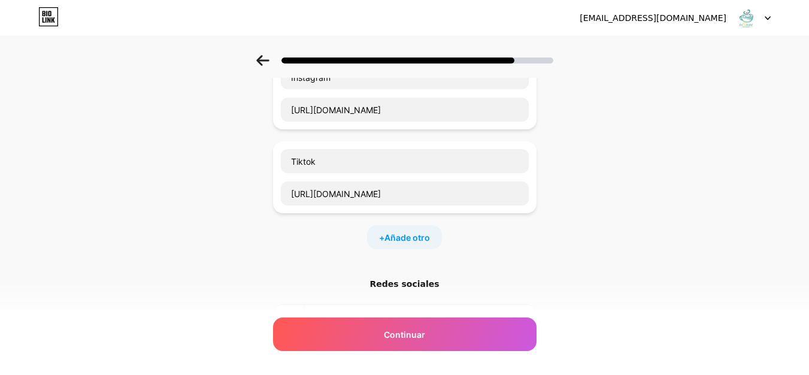
scroll to position [214, 0]
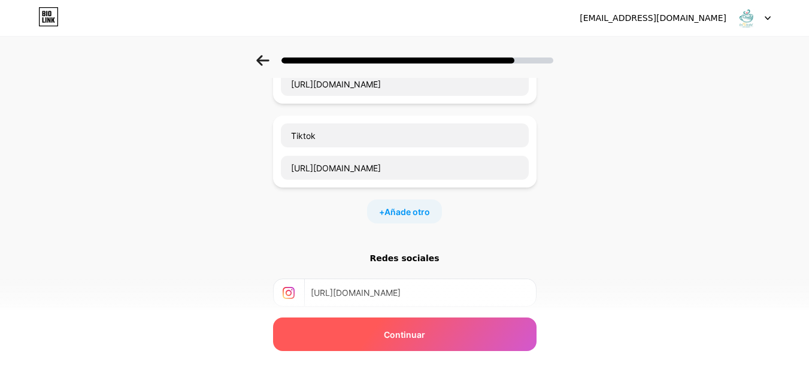
click at [413, 342] on div "Continuar" at bounding box center [405, 335] width 264 height 34
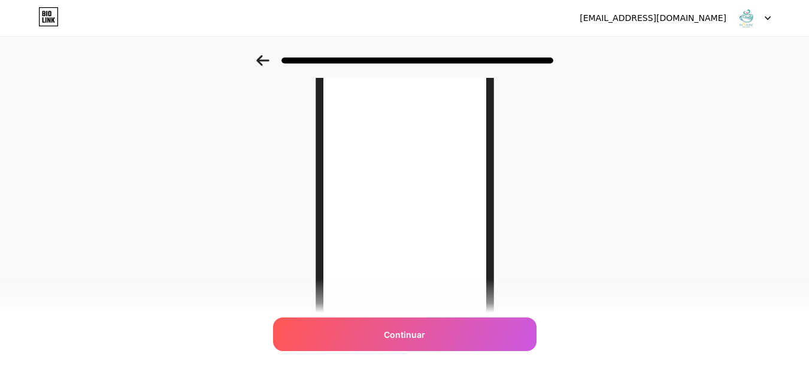
scroll to position [83, 0]
click at [268, 60] on icon at bounding box center [262, 60] width 13 height 11
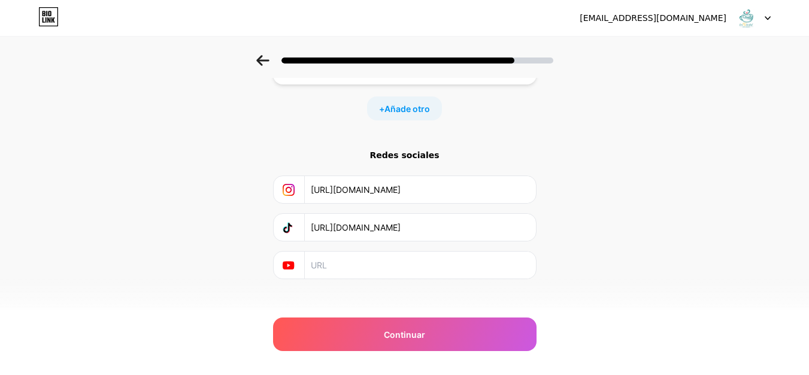
scroll to position [0, 65]
drag, startPoint x: 316, startPoint y: 213, endPoint x: 632, endPoint y: 203, distance: 315.9
click at [632, 203] on div "Empezar con un enlace Agrega cualquier cosa que quieras que vean tus seguidores…" at bounding box center [404, 38] width 809 height 601
drag, startPoint x: 316, startPoint y: 176, endPoint x: 556, endPoint y: 162, distance: 240.0
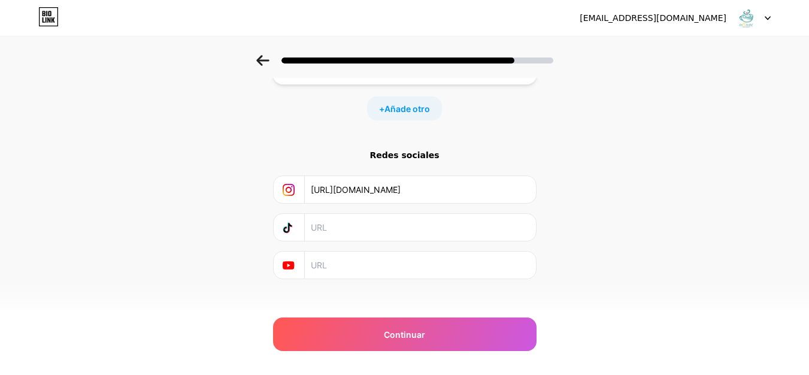
click at [556, 162] on div "Empezar con un enlace Agrega cualquier cosa que quieras que vean tus seguidores…" at bounding box center [404, 38] width 809 height 601
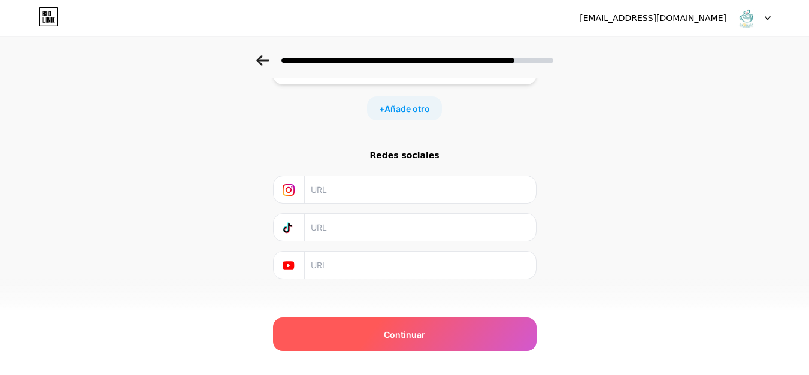
click at [419, 330] on font "Continuar" at bounding box center [404, 335] width 41 height 10
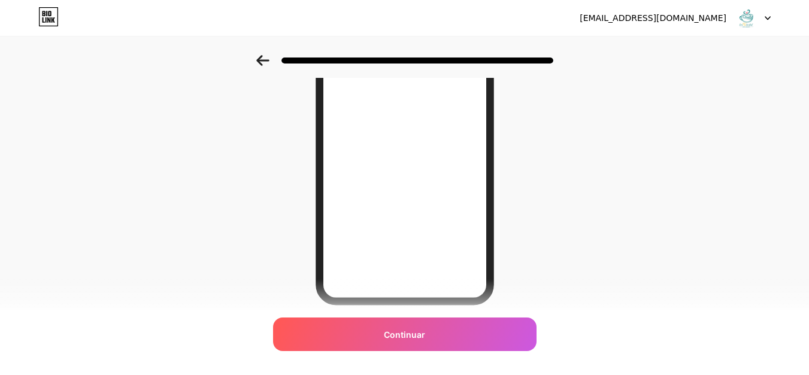
scroll to position [189, 0]
click at [262, 63] on icon at bounding box center [262, 60] width 13 height 11
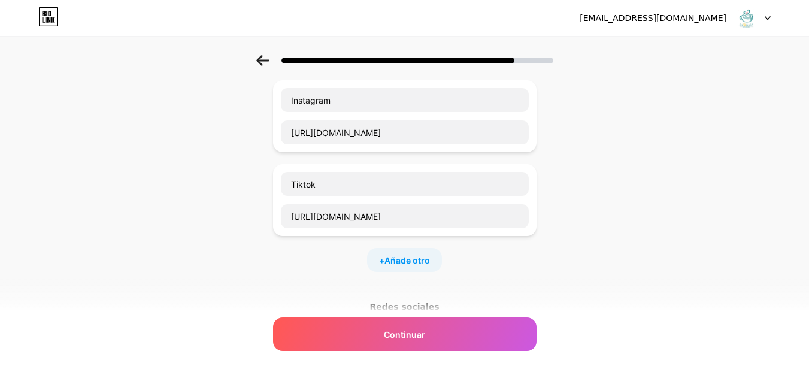
scroll to position [166, 0]
click at [403, 255] on font "Añade otro" at bounding box center [408, 260] width 46 height 10
click at [347, 288] on input "text" at bounding box center [405, 300] width 248 height 24
paste input "[URL][DOMAIN_NAME]"
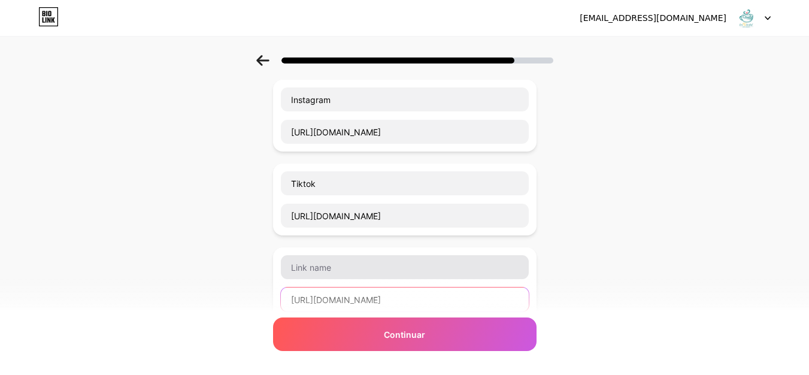
type input "[URL][DOMAIN_NAME]"
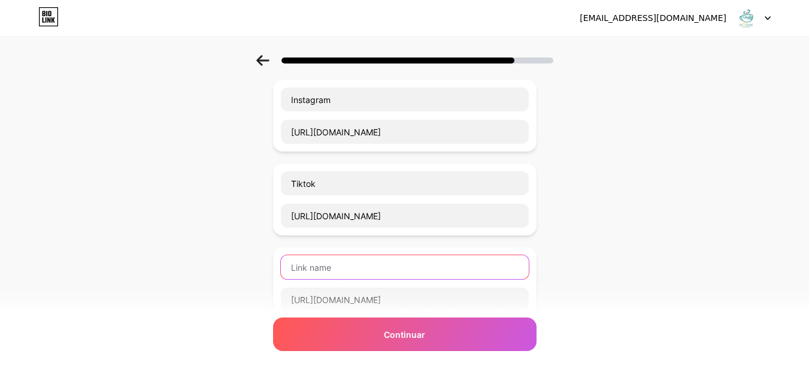
scroll to position [0, 0]
click at [339, 255] on input "text" at bounding box center [405, 267] width 248 height 24
type input "h"
type input "w"
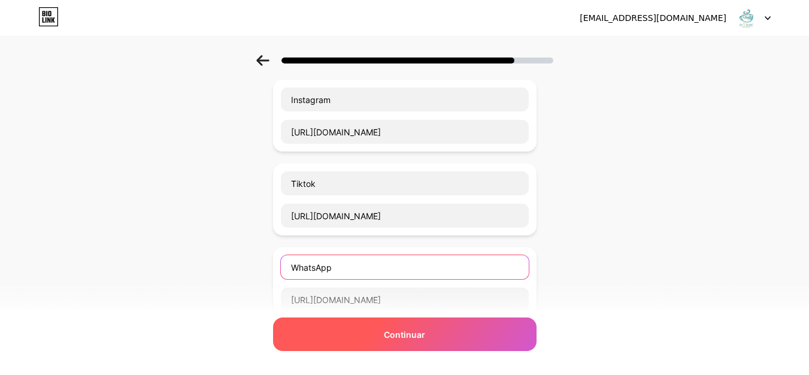
type input "WhatsApp"
click at [390, 343] on div "Continuar" at bounding box center [405, 335] width 264 height 34
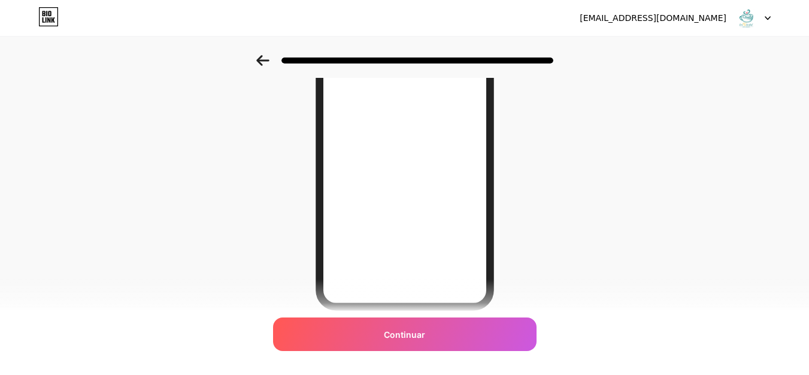
scroll to position [185, 0]
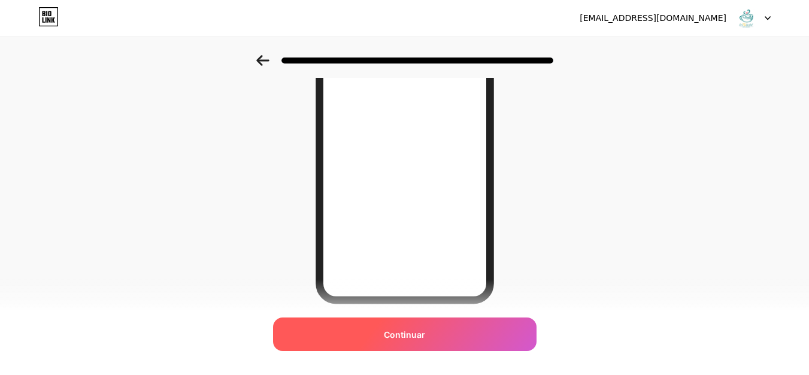
click at [425, 334] on font "Continuar" at bounding box center [404, 335] width 41 height 10
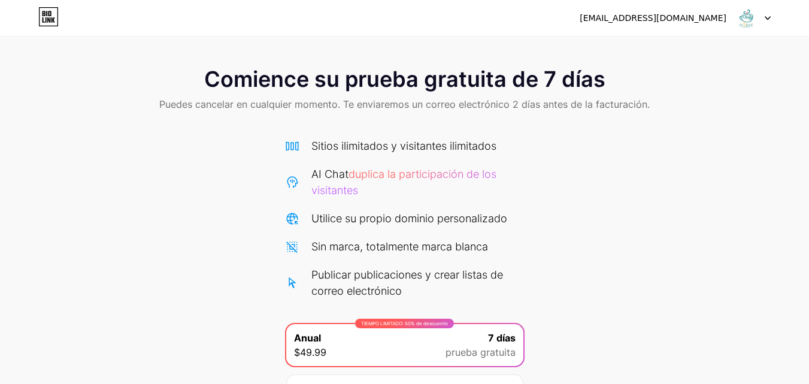
click at [50, 19] on icon at bounding box center [48, 19] width 3 height 5
click at [765, 20] on div at bounding box center [753, 18] width 35 height 22
click at [714, 13] on font "[EMAIL_ADDRESS][DOMAIN_NAME]" at bounding box center [653, 18] width 147 height 10
click at [665, 17] on font "[EMAIL_ADDRESS][DOMAIN_NAME]" at bounding box center [653, 18] width 147 height 10
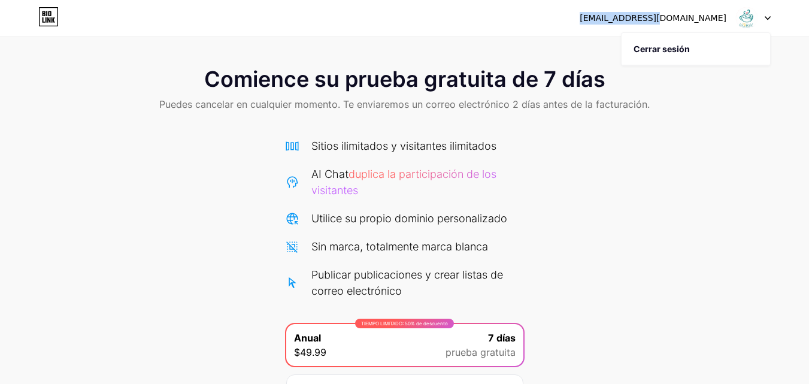
click at [575, 32] on div "[EMAIL_ADDRESS][DOMAIN_NAME] Cerrar sesión" at bounding box center [404, 18] width 809 height 36
click at [742, 17] on img at bounding box center [747, 18] width 23 height 23
click at [681, 18] on font "[EMAIL_ADDRESS][DOMAIN_NAME]" at bounding box center [653, 18] width 147 height 10
click at [771, 17] on icon at bounding box center [768, 18] width 5 height 3
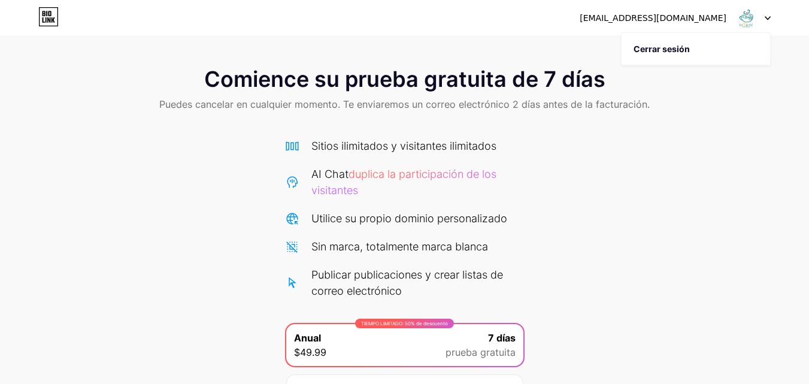
click at [731, 144] on div "Comience su prueba gratuita de 7 días Puedes cancelar en cualquier momento. Te …" at bounding box center [404, 261] width 809 height 412
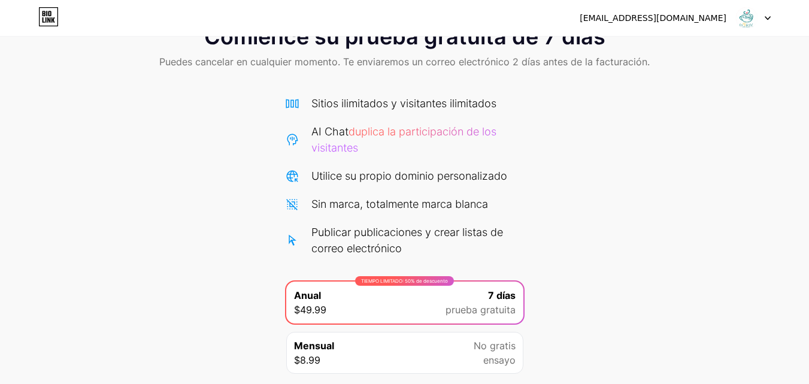
scroll to position [43, 0]
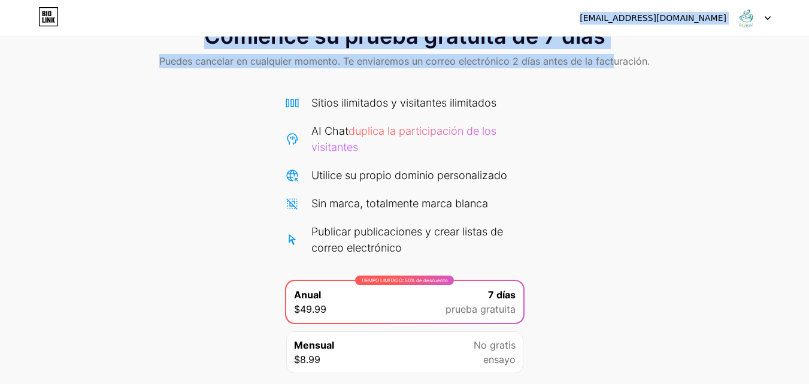
drag, startPoint x: 611, startPoint y: 155, endPoint x: 548, endPoint y: -46, distance: 210.5
click at [548, 0] on html "[EMAIL_ADDRESS][DOMAIN_NAME] Cerrar sesión Enlace copiado Comience su prueba gr…" at bounding box center [404, 214] width 809 height 515
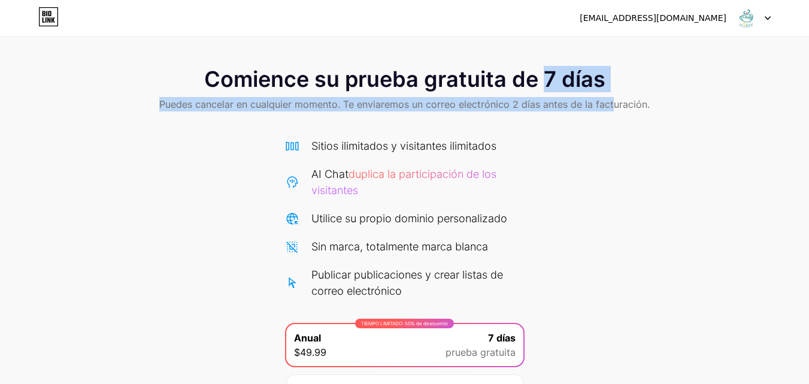
click at [516, 111] on span "Puedes cancelar en cualquier momento. Te enviaremos un correo electrónico 2 día…" at bounding box center [404, 104] width 491 height 14
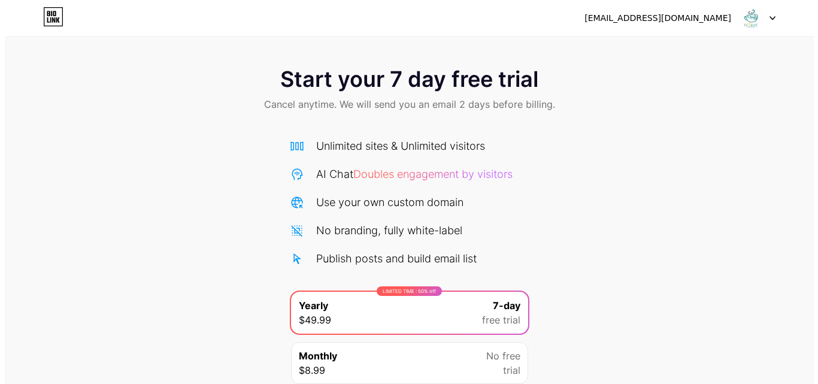
scroll to position [98, 0]
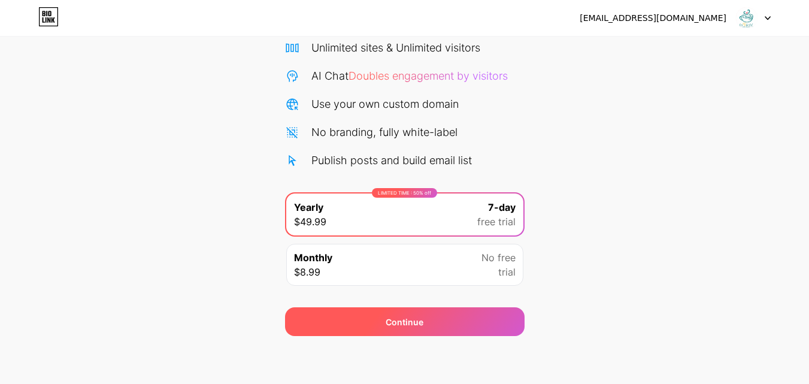
click at [482, 313] on div "Continue" at bounding box center [405, 321] width 240 height 29
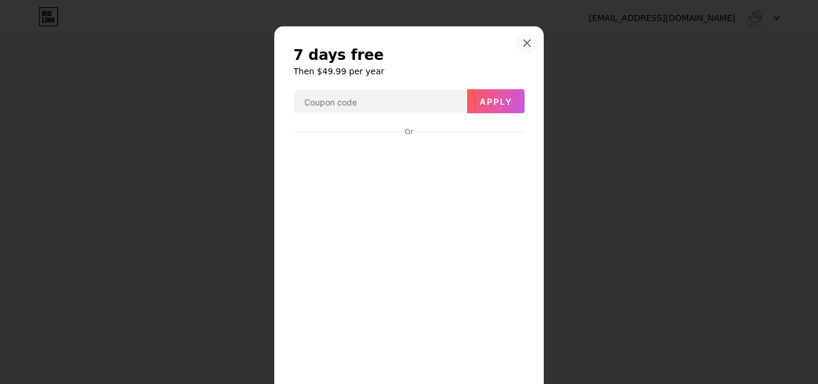
click at [525, 42] on icon at bounding box center [527, 43] width 10 height 10
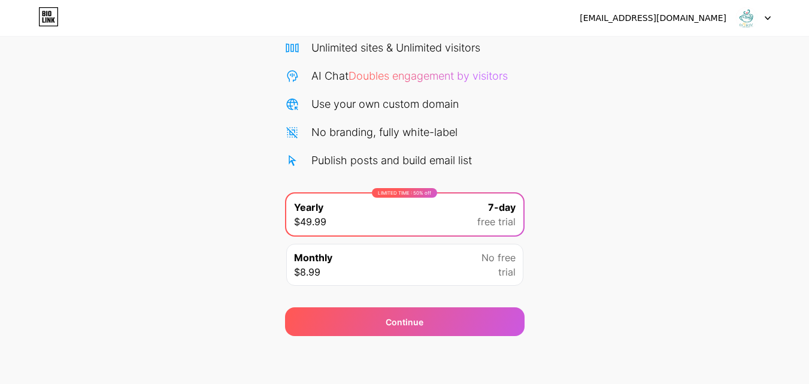
click at [480, 270] on div "Monthly $8.99 No free trial" at bounding box center [404, 265] width 237 height 42
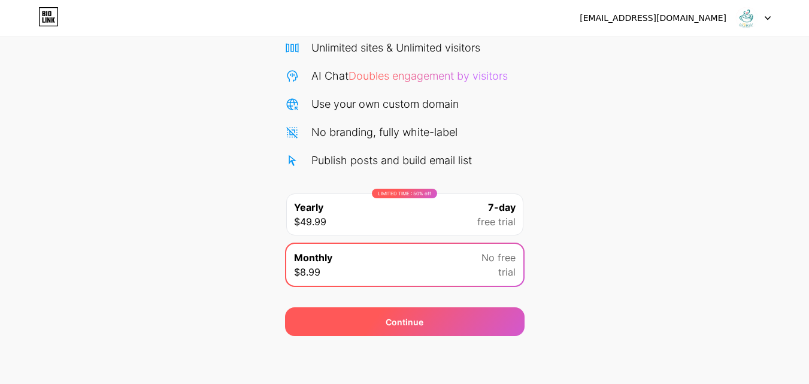
click at [463, 313] on div "Continue" at bounding box center [405, 321] width 240 height 29
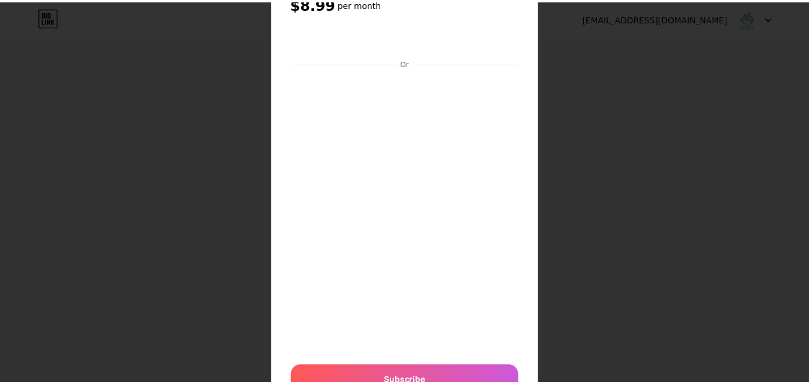
scroll to position [0, 0]
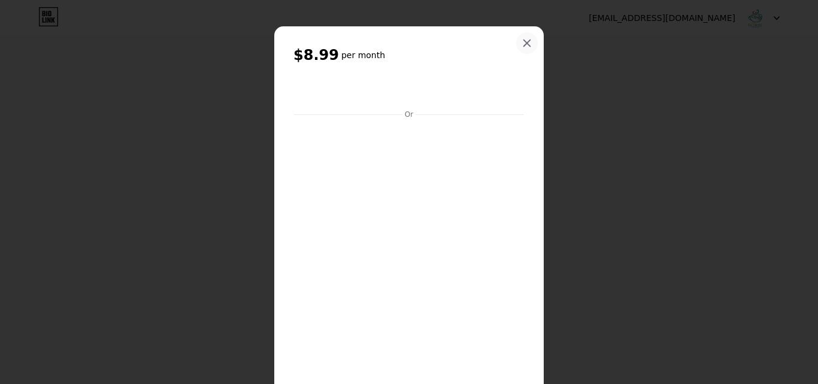
click at [525, 38] on icon at bounding box center [527, 43] width 10 height 10
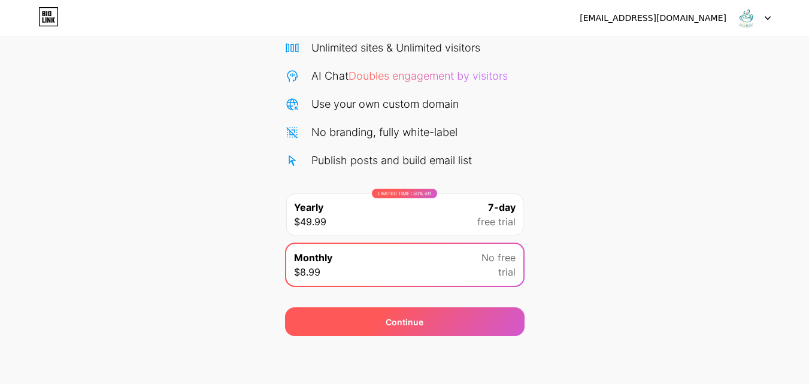
click at [476, 325] on div "Continue" at bounding box center [405, 321] width 240 height 29
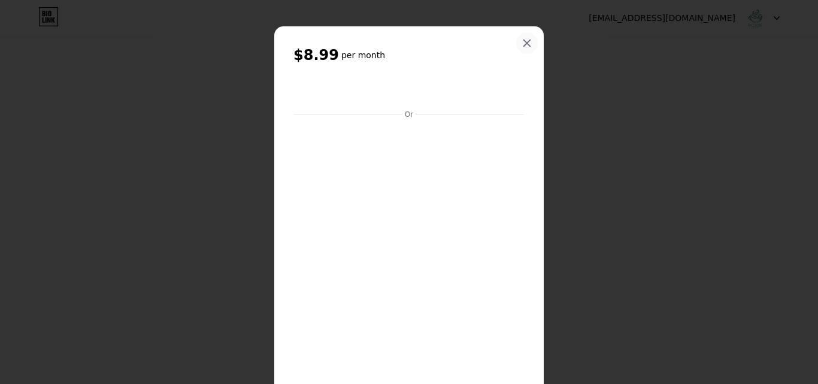
click at [522, 40] on icon at bounding box center [527, 43] width 10 height 10
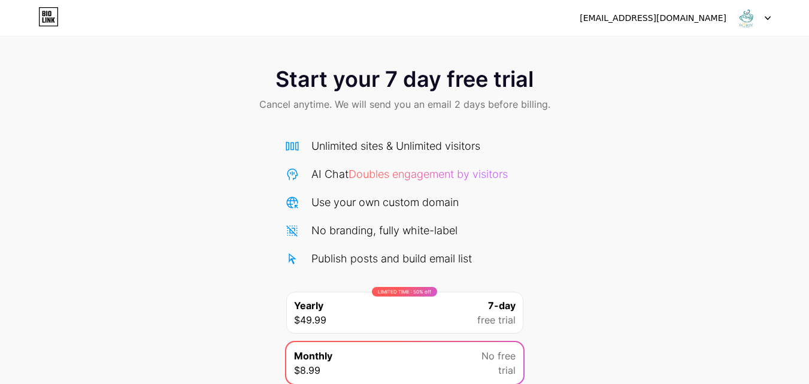
click at [452, 314] on div "LIMITED TIME : 50% off Yearly $49.99 7-day free trial" at bounding box center [404, 313] width 237 height 42
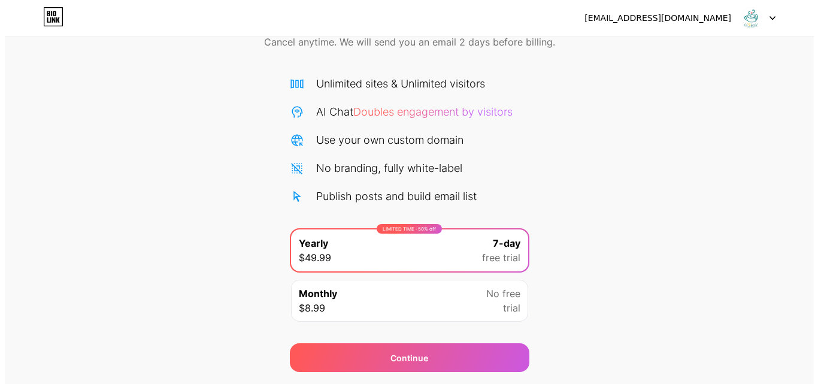
scroll to position [98, 0]
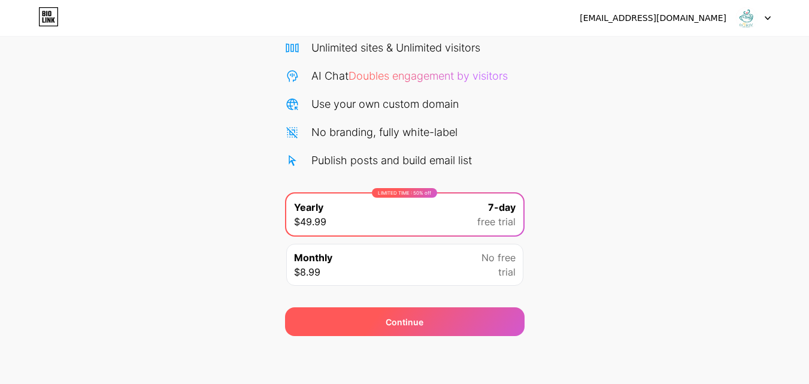
click at [421, 324] on span "Continue" at bounding box center [405, 322] width 38 height 13
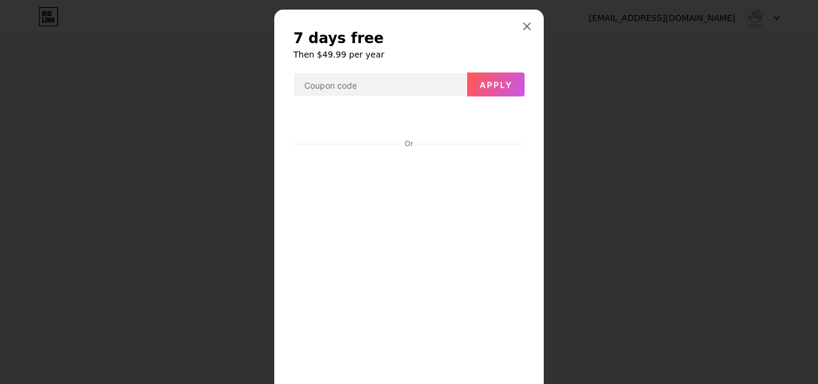
scroll to position [0, 0]
